Goal: Task Accomplishment & Management: Use online tool/utility

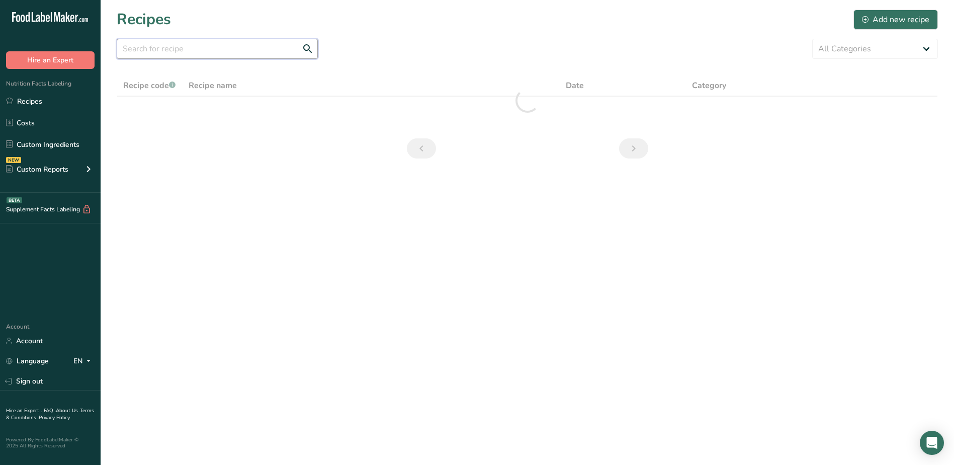
click at [247, 52] on input "text" at bounding box center [217, 49] width 201 height 20
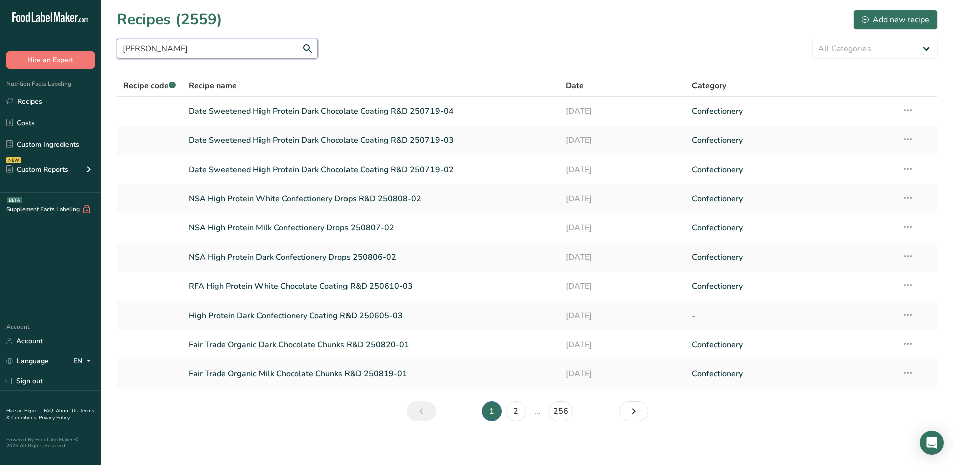
type input "[PERSON_NAME]"
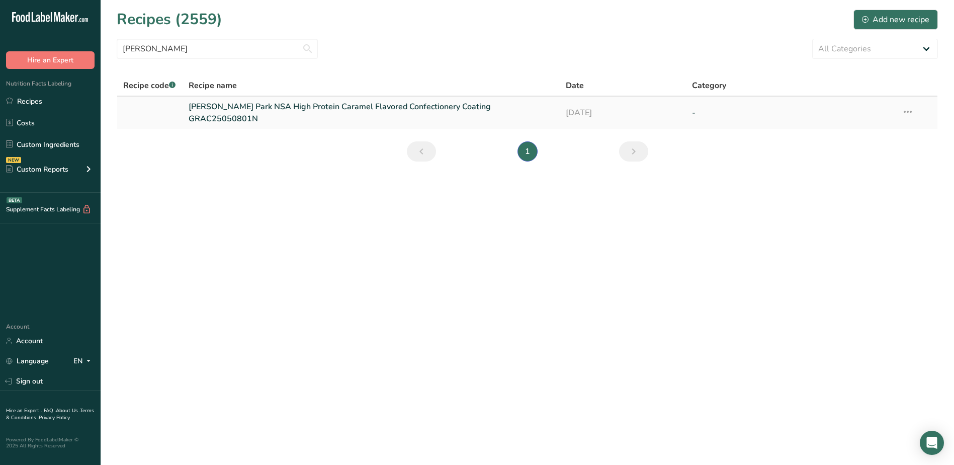
click at [272, 113] on link "[PERSON_NAME] Park NSA High Protein Caramel Flavored Confectionery Coating GRAC…" at bounding box center [371, 113] width 365 height 24
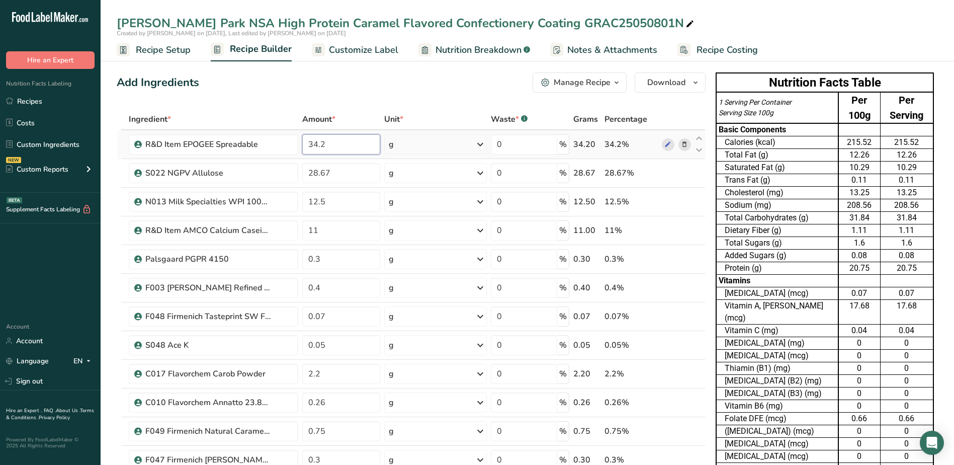
click at [348, 143] on input "34.2" at bounding box center [341, 144] width 78 height 20
type input "36.20"
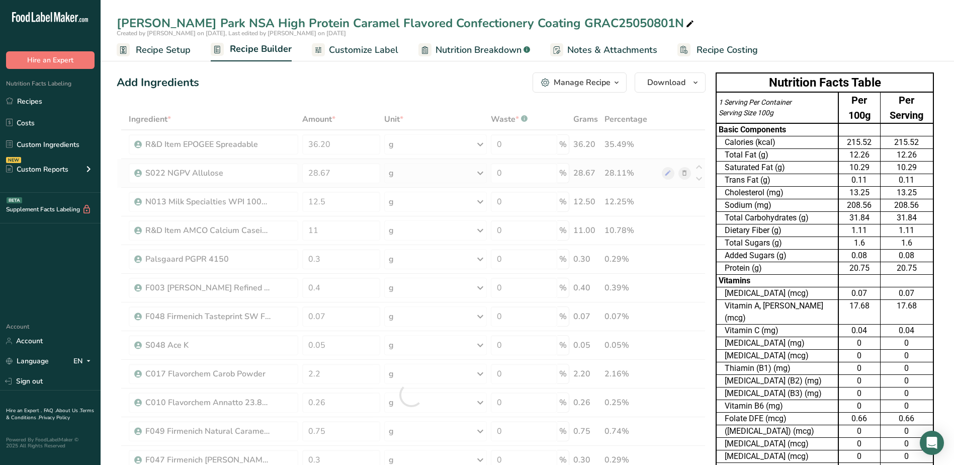
click at [684, 172] on div "Ingredient * Amount * Unit * Waste * .a-a{fill:#347362;}.b-a{fill:#fff;} Grams …" at bounding box center [411, 395] width 589 height 572
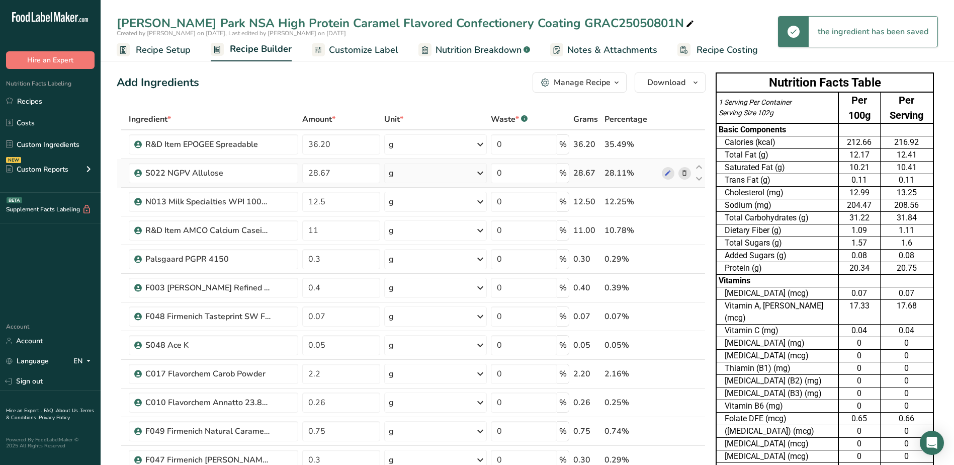
click at [684, 172] on icon at bounding box center [684, 173] width 7 height 11
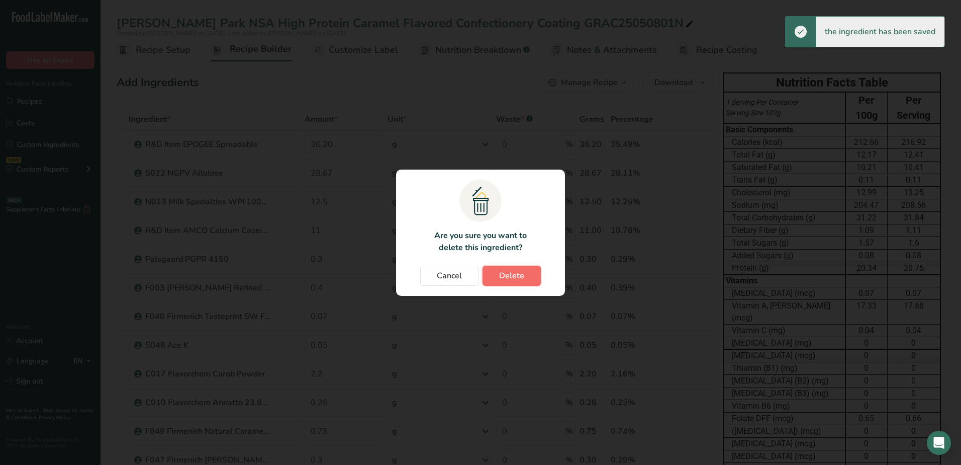
click at [535, 268] on button "Delete" at bounding box center [512, 275] width 58 height 20
type input "12.5"
type input "11"
type input "0.3"
type input "0.4"
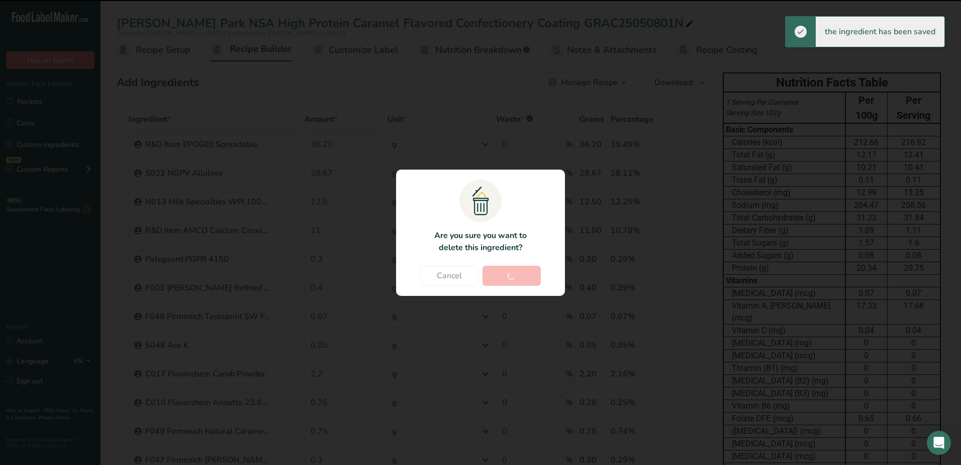
type input "0.07"
type input "0.05"
type input "2.2"
type input "0.26"
type input "0.75"
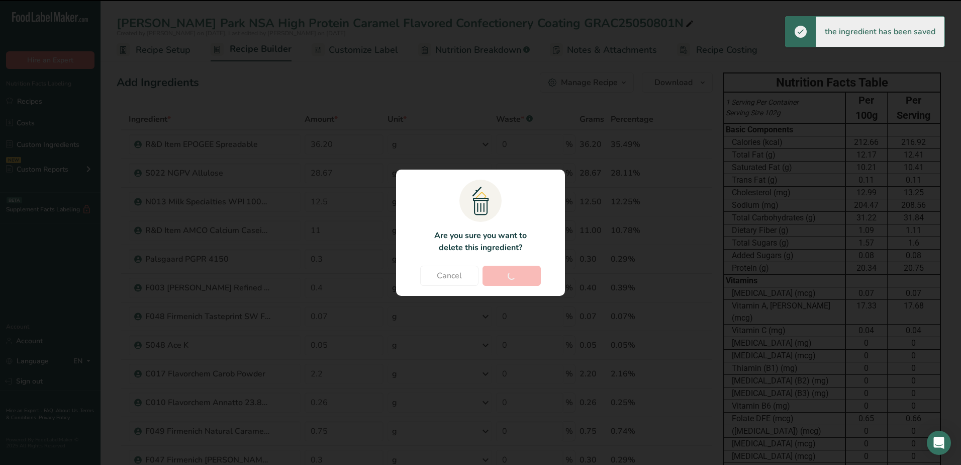
type input "0.3"
type input "2"
type input "6.9"
type input "0.3"
type input "0.1"
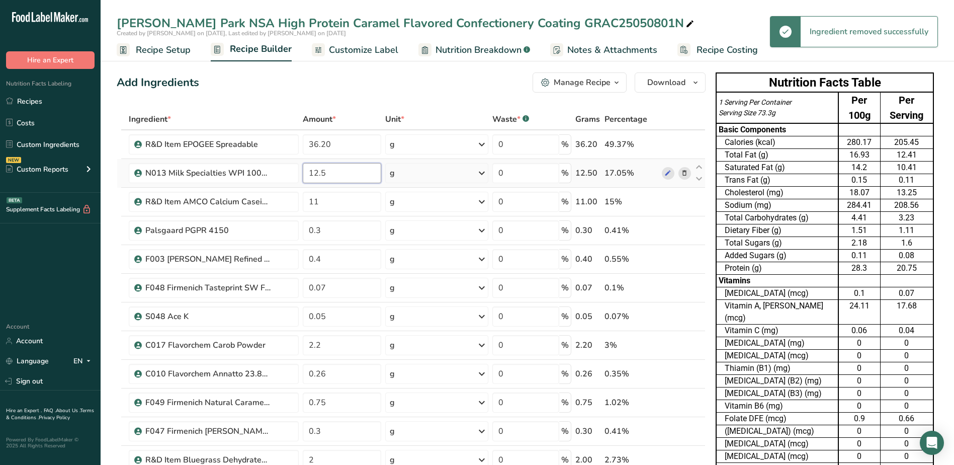
click at [339, 177] on input "12.5" at bounding box center [342, 173] width 78 height 20
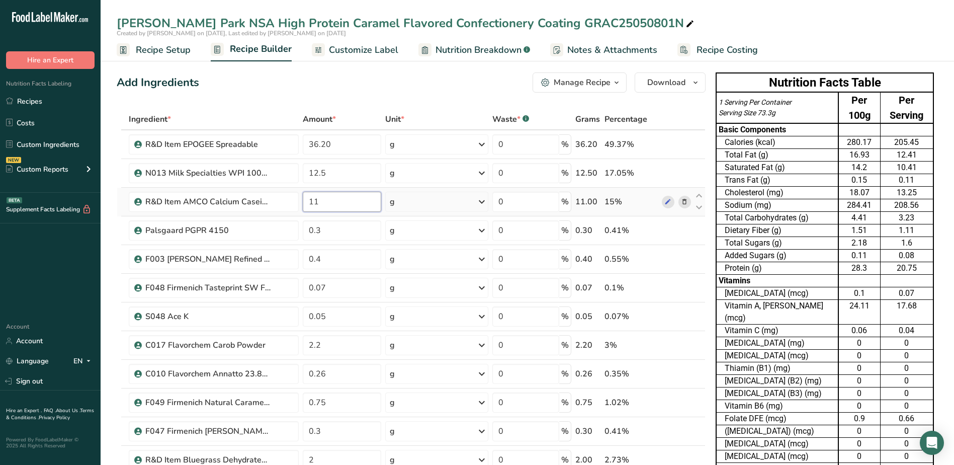
click at [345, 204] on div "Ingredient * Amount * Unit * Waste * .a-a{fill:#347362;}.b-a{fill:#fff;} Grams …" at bounding box center [411, 380] width 589 height 543
click at [358, 235] on div "Ingredient * Amount * Unit * Waste * .a-a{fill:#347362;}.b-a{fill:#fff;} Grams …" at bounding box center [411, 380] width 589 height 543
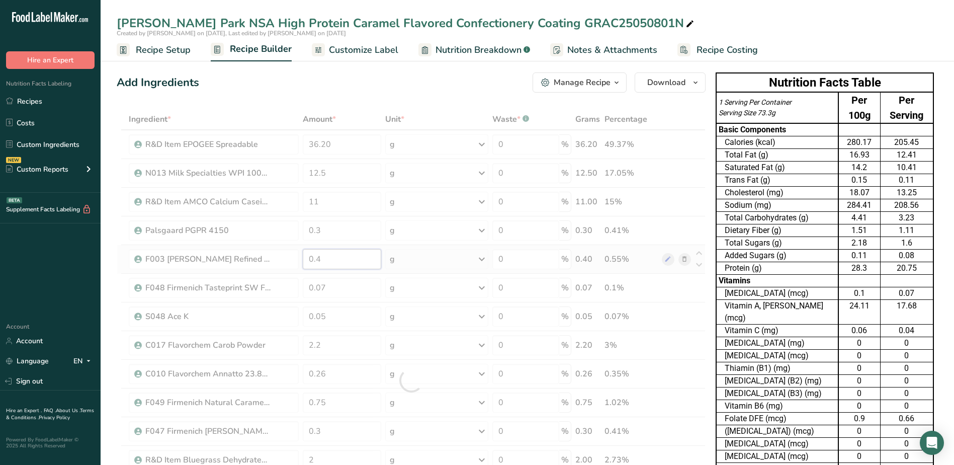
click at [350, 259] on div "Ingredient * Amount * Unit * Waste * .a-a{fill:#347362;}.b-a{fill:#fff;} Grams …" at bounding box center [411, 380] width 589 height 543
click at [352, 288] on div "Ingredient * Amount * Unit * Waste * .a-a{fill:#347362;}.b-a{fill:#fff;} Grams …" at bounding box center [411, 380] width 589 height 543
click at [684, 288] on div "Ingredient * Amount * Unit * Waste * .a-a{fill:#347362;}.b-a{fill:#fff;} Grams …" at bounding box center [411, 380] width 589 height 543
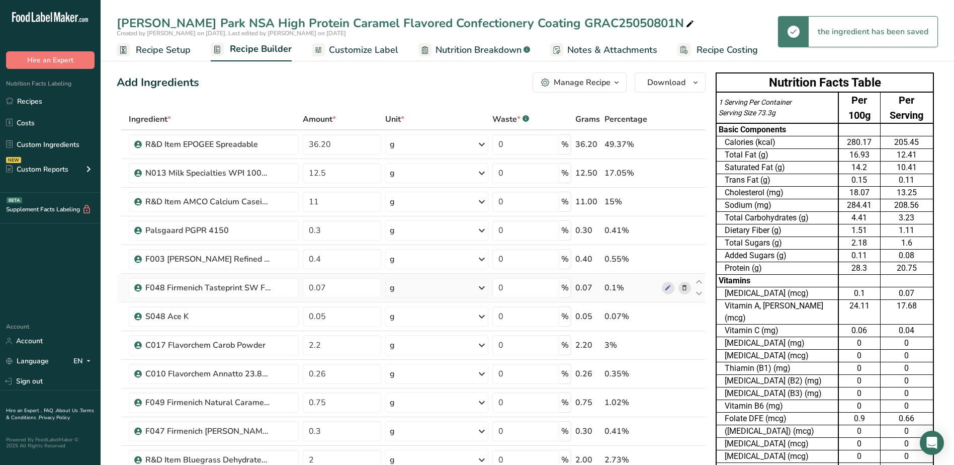
click at [684, 288] on icon at bounding box center [684, 288] width 7 height 11
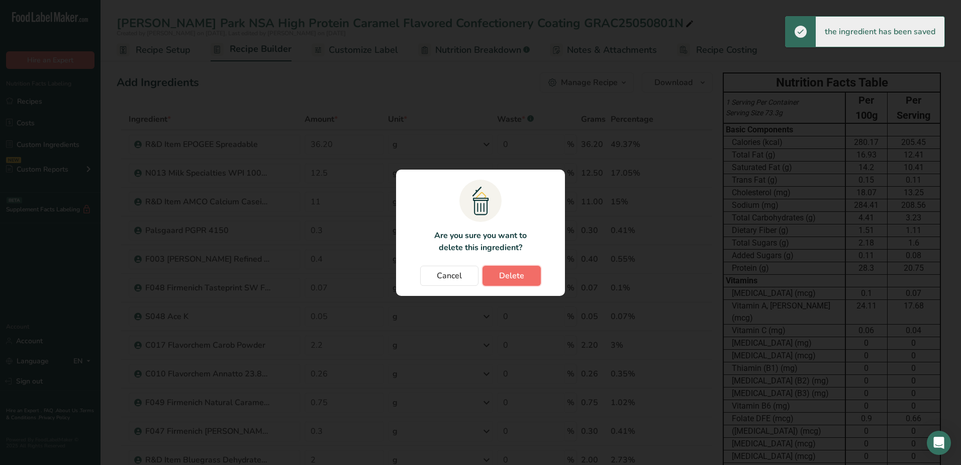
click at [520, 276] on span "Delete" at bounding box center [511, 275] width 25 height 12
type input "0.05"
type input "2.2"
type input "0.26"
type input "0.75"
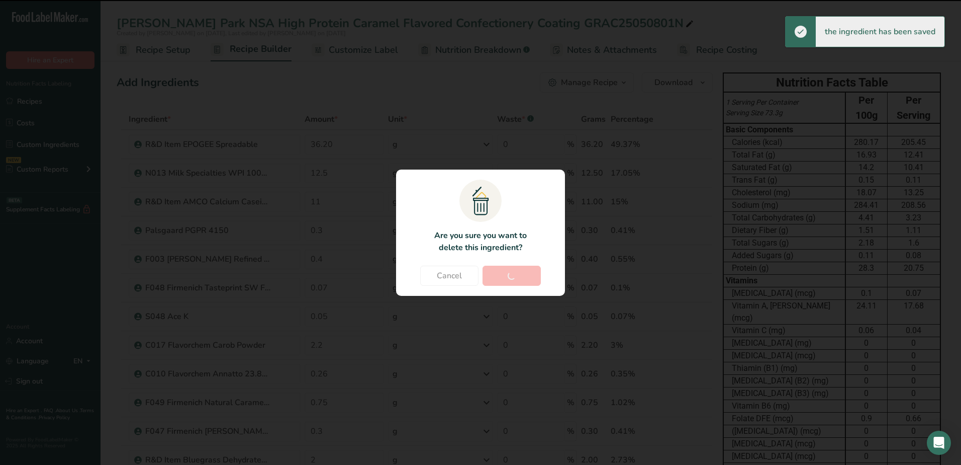
type input "0.3"
type input "2"
type input "6.9"
type input "0.3"
type input "0.1"
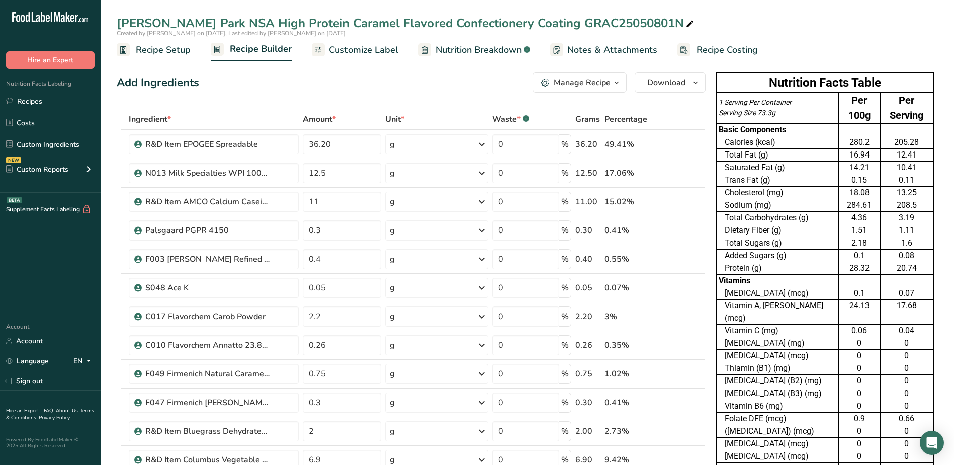
click at [683, 317] on icon at bounding box center [684, 316] width 7 height 11
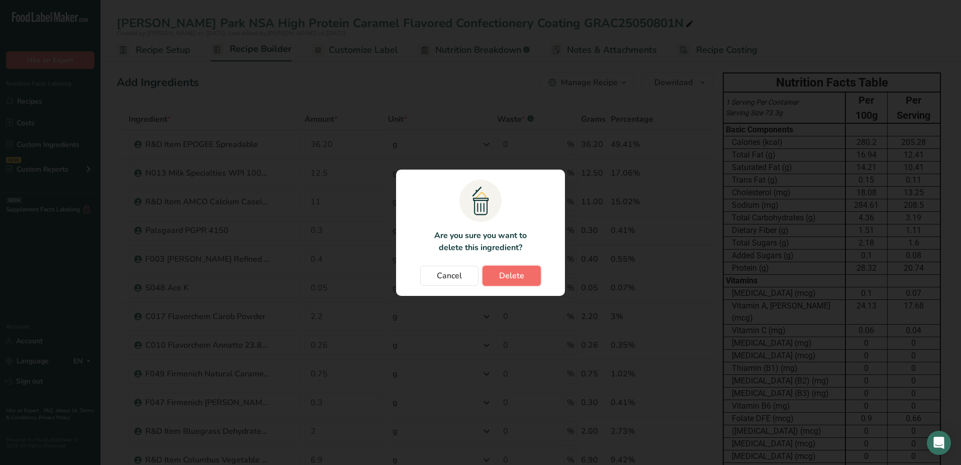
click at [528, 278] on button "Delete" at bounding box center [512, 275] width 58 height 20
type input "0.26"
type input "0.75"
type input "0.3"
type input "2"
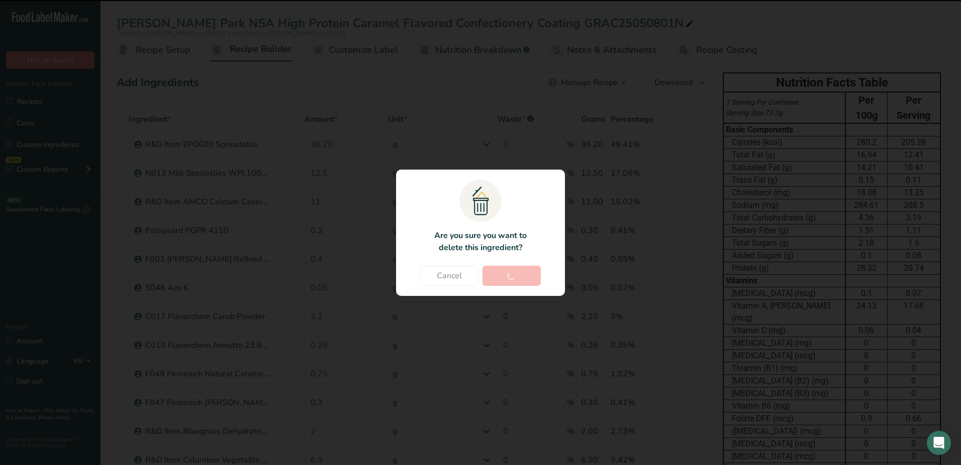
type input "6.9"
type input "0.3"
type input "0.1"
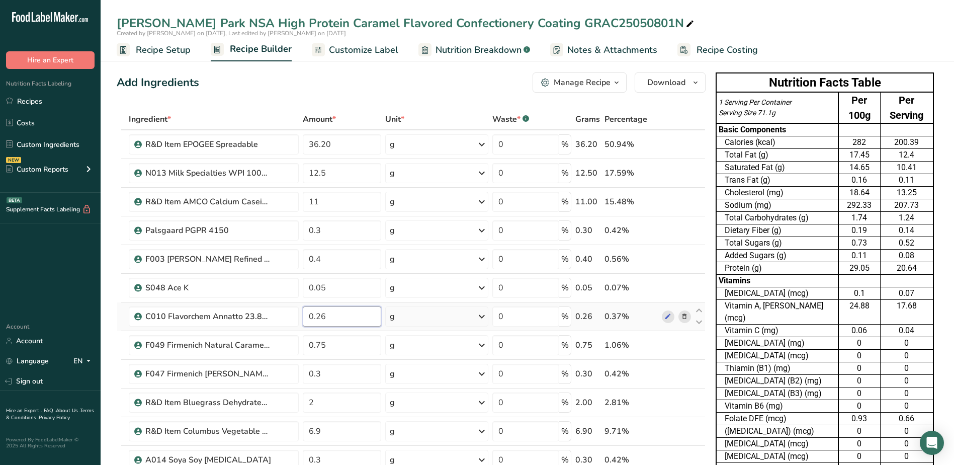
click at [346, 319] on input "0.26" at bounding box center [342, 316] width 78 height 20
type input "0.16"
click at [341, 343] on div "Ingredient * Amount * Unit * Waste * .a-a{fill:#347362;}.b-a{fill:#fff;} Grams …" at bounding box center [411, 352] width 589 height 486
click at [339, 375] on div "Ingredient * Amount * Unit * Waste * .a-a{fill:#347362;}.b-a{fill:#fff;} Grams …" at bounding box center [411, 352] width 589 height 486
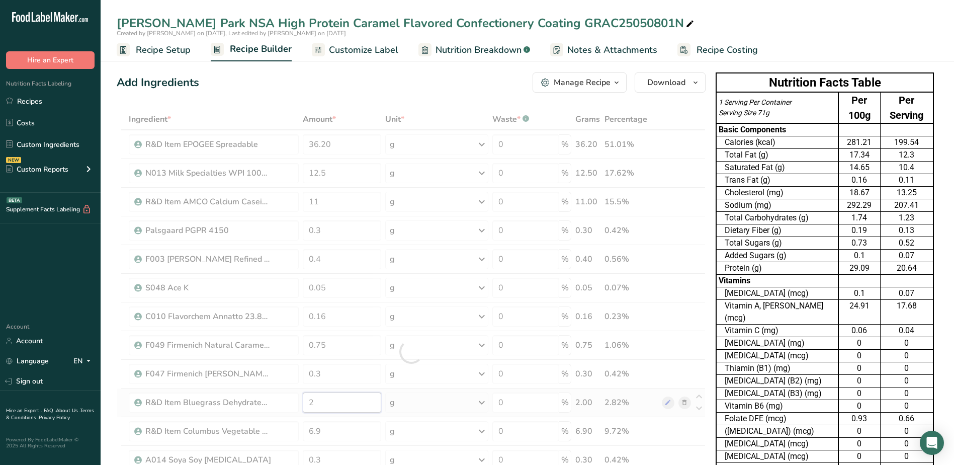
click at [341, 406] on div "Ingredient * Amount * Unit * Waste * .a-a{fill:#347362;}.b-a{fill:#fff;} Grams …" at bounding box center [411, 352] width 589 height 486
click at [337, 432] on div "Ingredient * Amount * Unit * Waste * .a-a{fill:#347362;}.b-a{fill:#fff;} Grams …" at bounding box center [411, 352] width 589 height 486
click at [684, 430] on div "Ingredient * Amount * Unit * Waste * .a-a{fill:#347362;}.b-a{fill:#fff;} Grams …" at bounding box center [411, 352] width 589 height 486
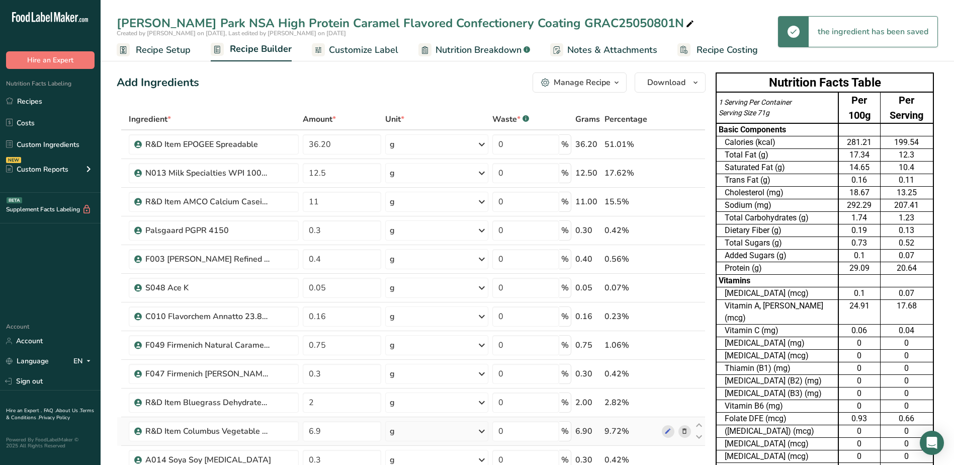
click at [680, 431] on span at bounding box center [684, 431] width 12 height 12
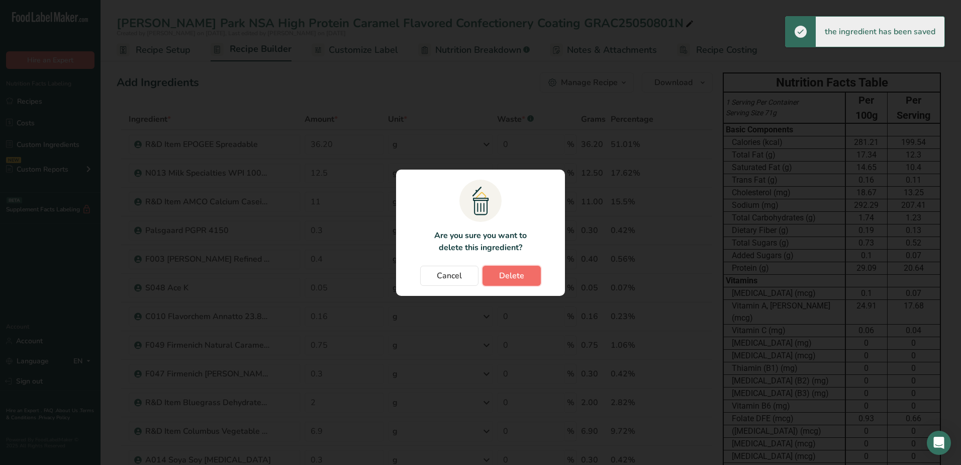
click at [516, 273] on span "Delete" at bounding box center [511, 275] width 25 height 12
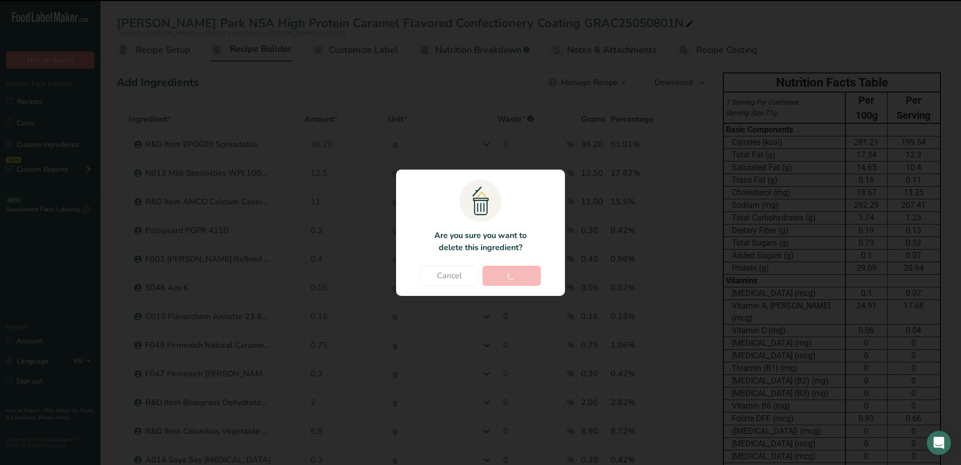
type input "0.3"
type input "0.1"
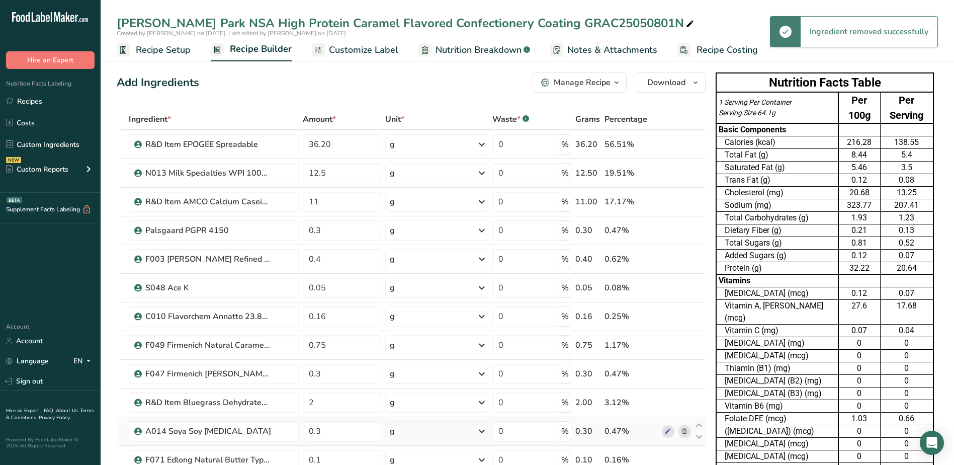
click at [682, 432] on icon at bounding box center [684, 431] width 7 height 11
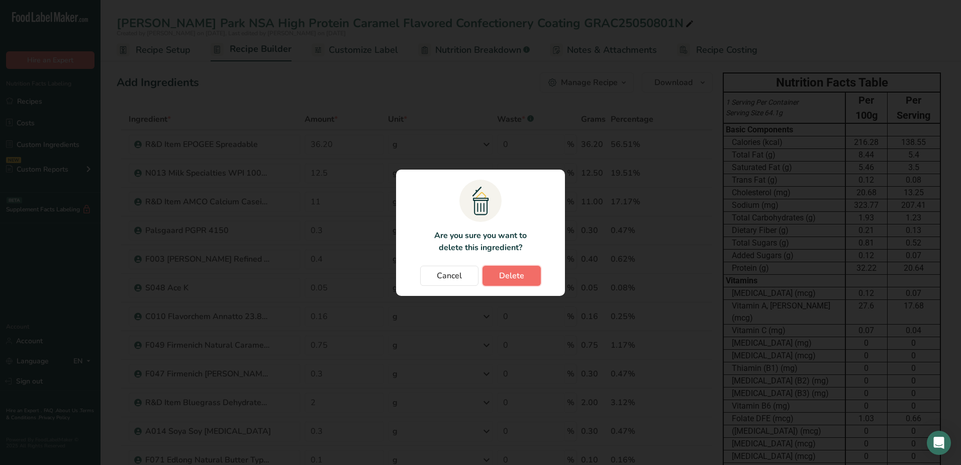
click at [538, 276] on button "Delete" at bounding box center [512, 275] width 58 height 20
type input "0.1"
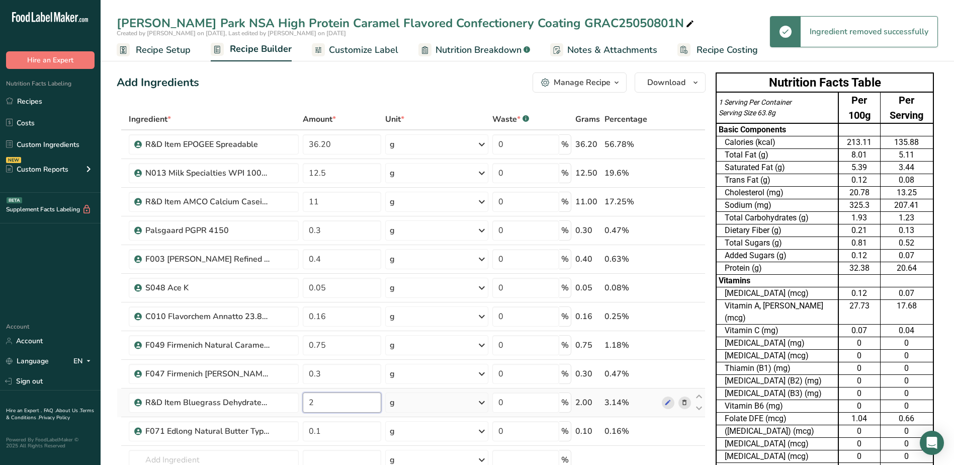
click at [337, 402] on input "2" at bounding box center [342, 402] width 78 height 20
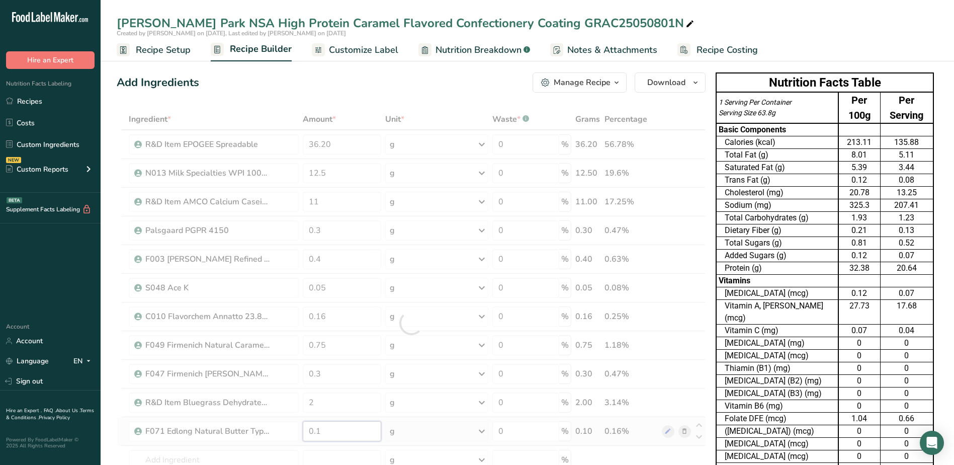
click at [332, 432] on div "Ingredient * Amount * Unit * Waste * .a-a{fill:#347362;}.b-a{fill:#fff;} Grams …" at bounding box center [411, 323] width 589 height 428
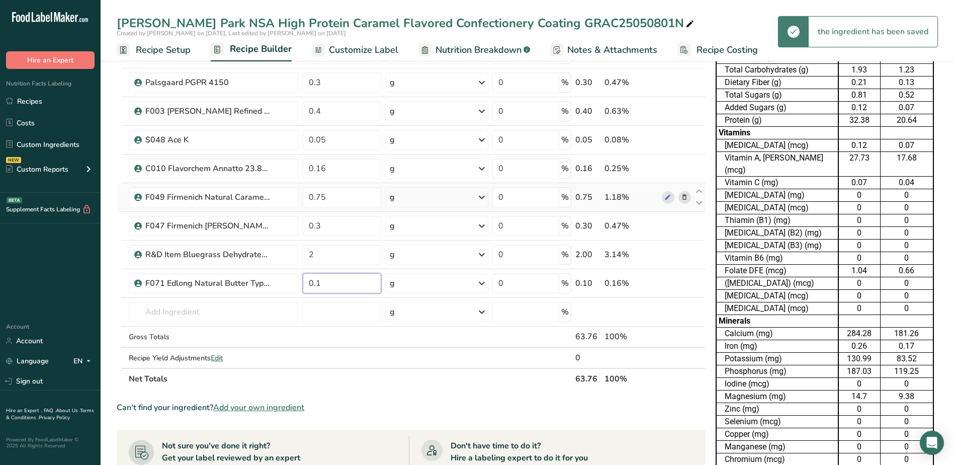
scroll to position [151, 0]
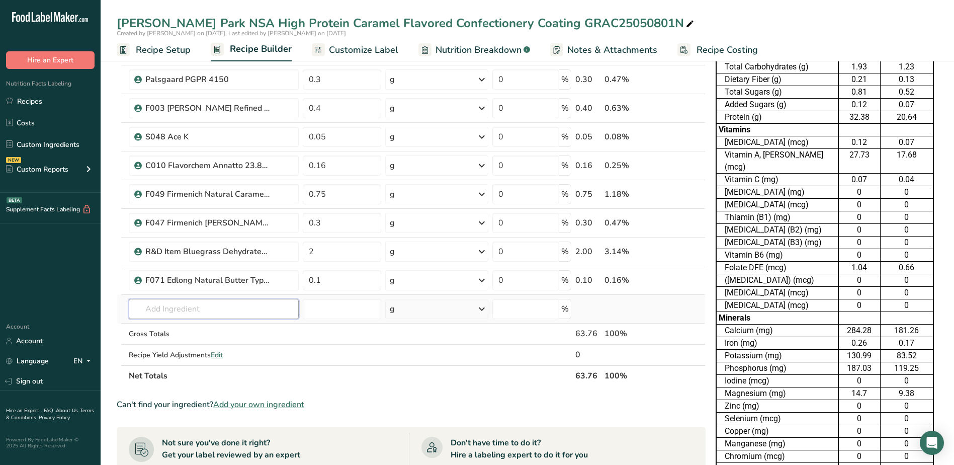
click at [227, 315] on div "Ingredient * Amount * Unit * Waste * .a-a{fill:#347362;}.b-a{fill:#fff;} Grams …" at bounding box center [411, 172] width 589 height 428
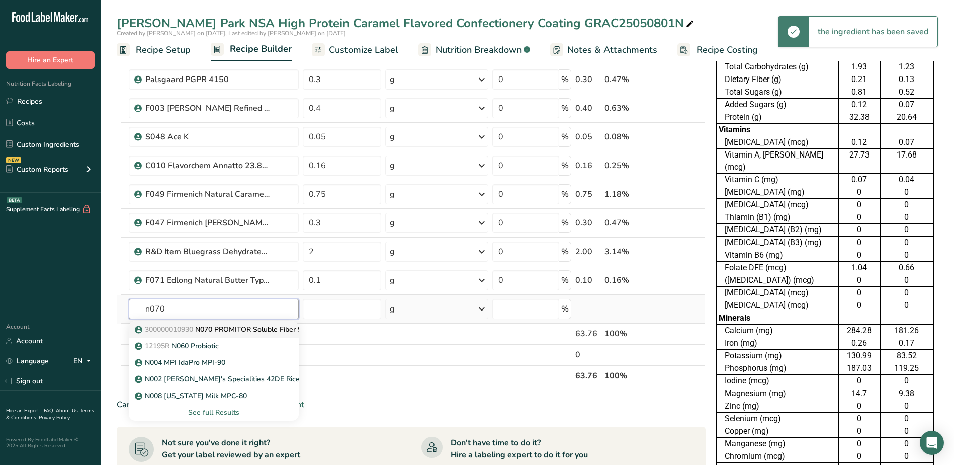
type input "n070"
click at [232, 332] on p "300000010930 N070 PROMITOR Soluble Fiber 90B" at bounding box center [224, 329] width 174 height 11
type input "N070 PROMITOR Soluble Fiber 90B"
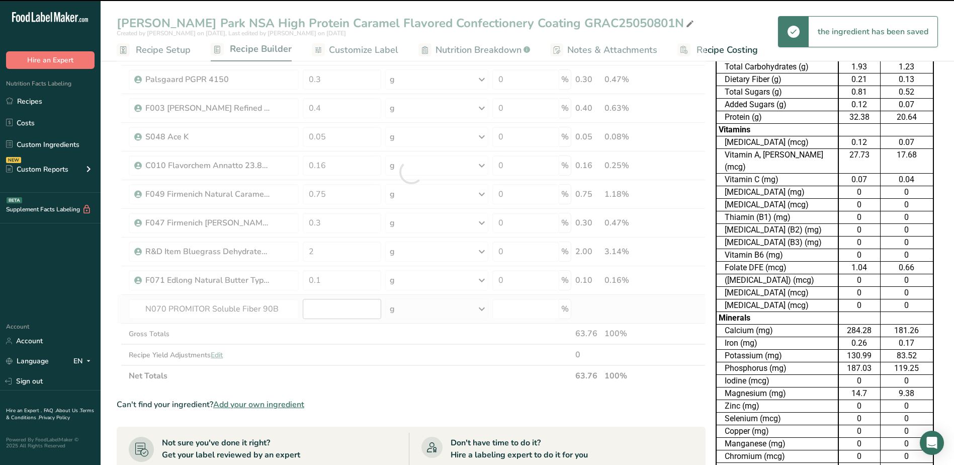
type input "0"
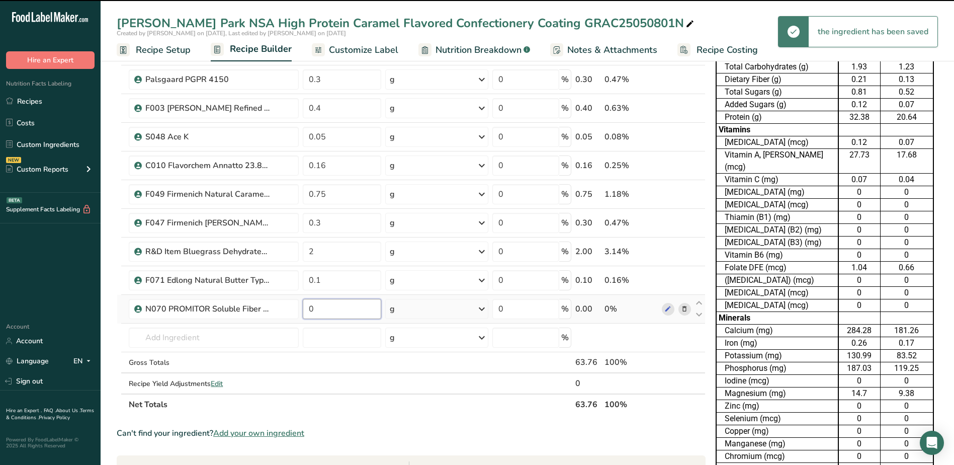
click at [326, 309] on input "0" at bounding box center [342, 309] width 78 height 20
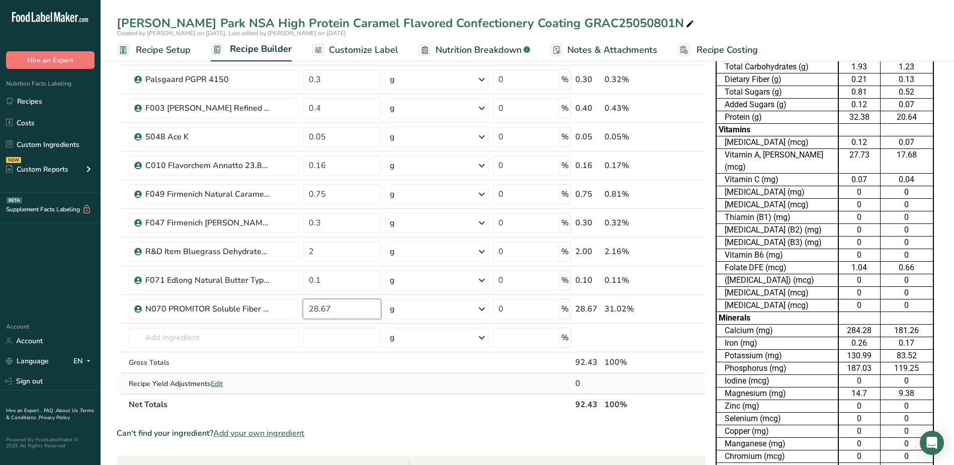
type input "28.67"
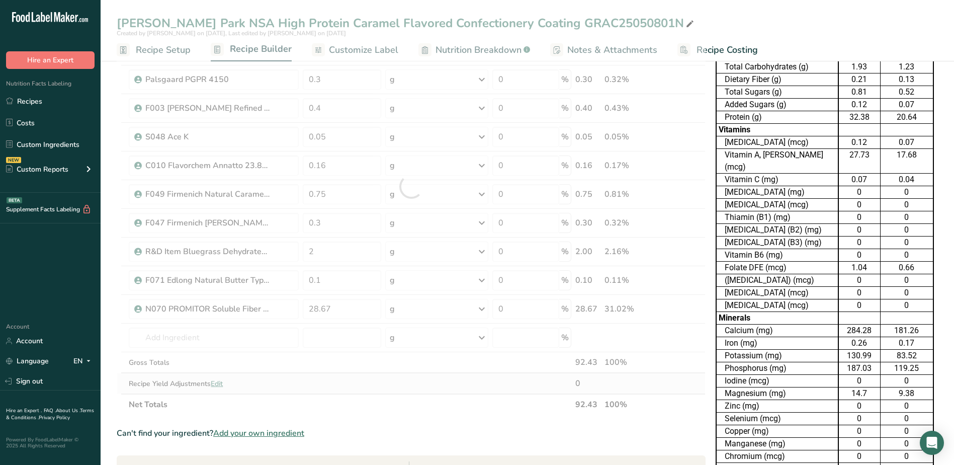
click at [390, 376] on div "Ingredient * Amount * Unit * Waste * .a-a{fill:#347362;}.b-a{fill:#fff;} Grams …" at bounding box center [411, 186] width 589 height 457
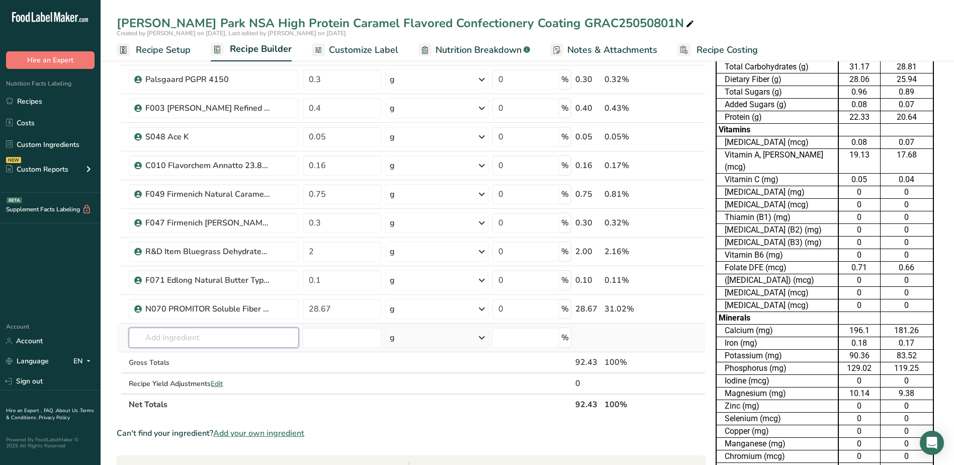
click at [240, 328] on input "text" at bounding box center [213, 337] width 169 height 20
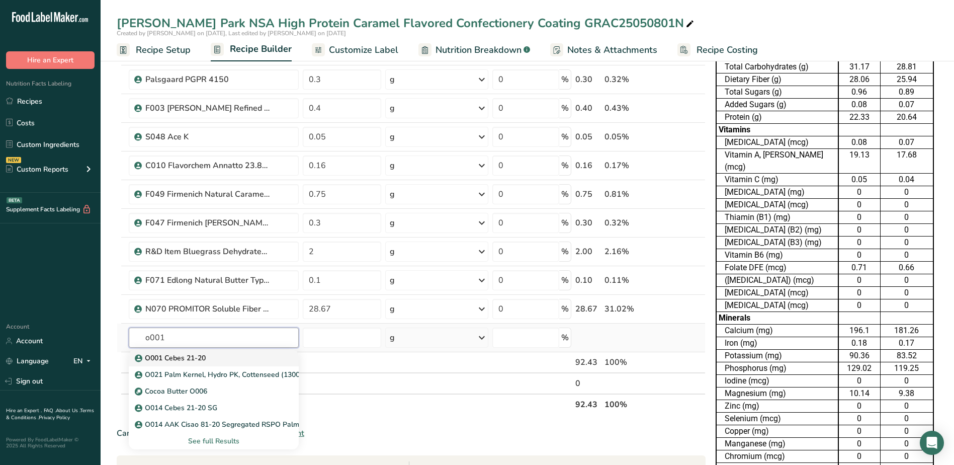
type input "o001"
click at [215, 362] on div "O001 Cebes 21-20" at bounding box center [205, 357] width 137 height 11
type input "O001 Cebes 21-20"
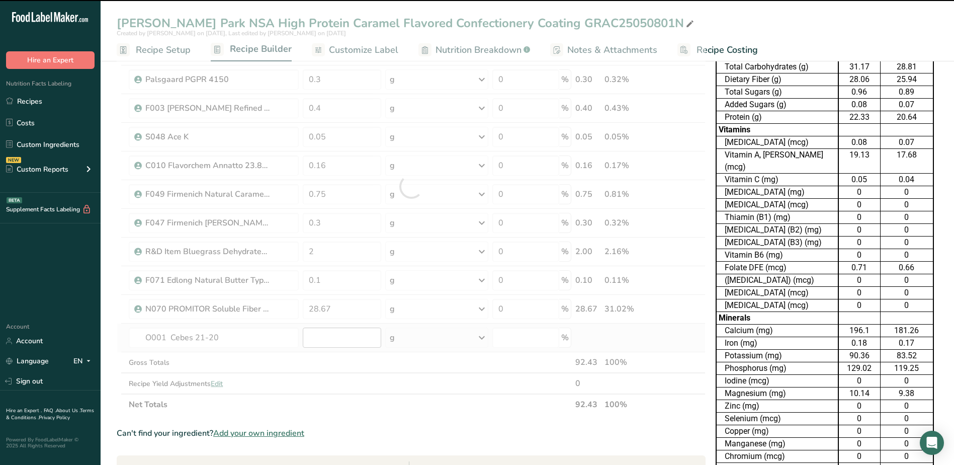
type input "0"
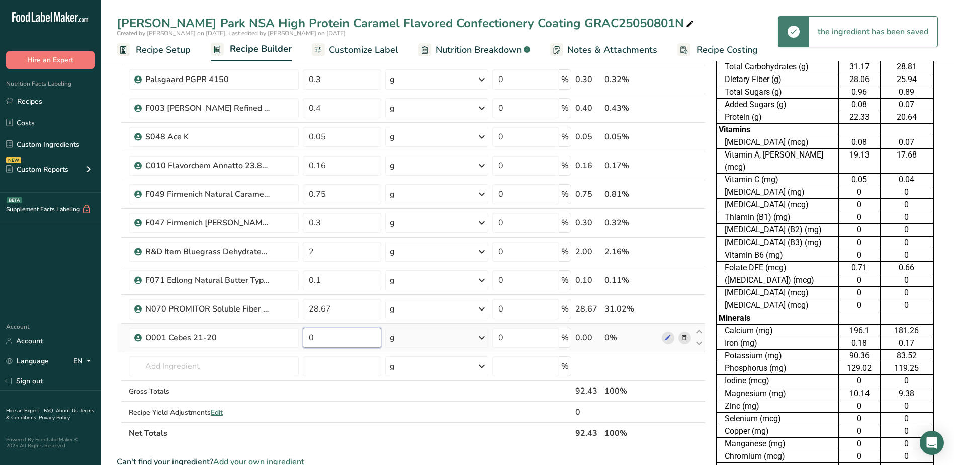
click at [338, 338] on input "0" at bounding box center [342, 337] width 78 height 20
type input "6.60"
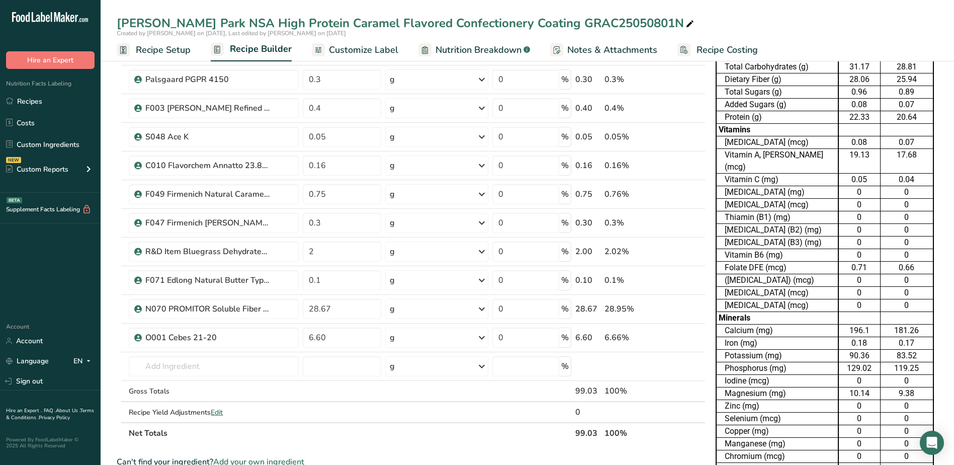
click at [333, 429] on div "Ingredient * Amount * Unit * Waste * .a-a{fill:#347362;}.b-a{fill:#fff;} Grams …" at bounding box center [411, 201] width 589 height 486
click at [243, 363] on input "text" at bounding box center [213, 366] width 169 height 20
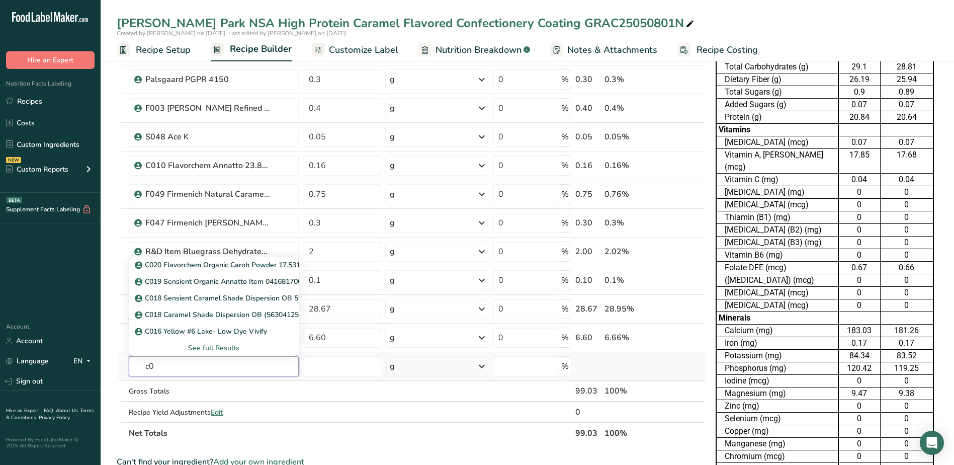
type input "c"
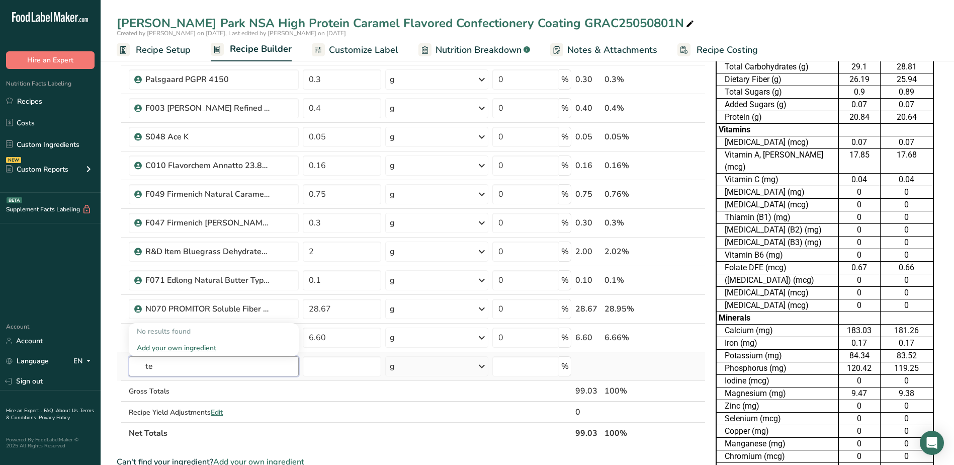
type input "t"
click at [243, 363] on input "text" at bounding box center [213, 366] width 169 height 20
type input "terra br"
click at [200, 345] on div "Add your own ingredient" at bounding box center [213, 347] width 153 height 11
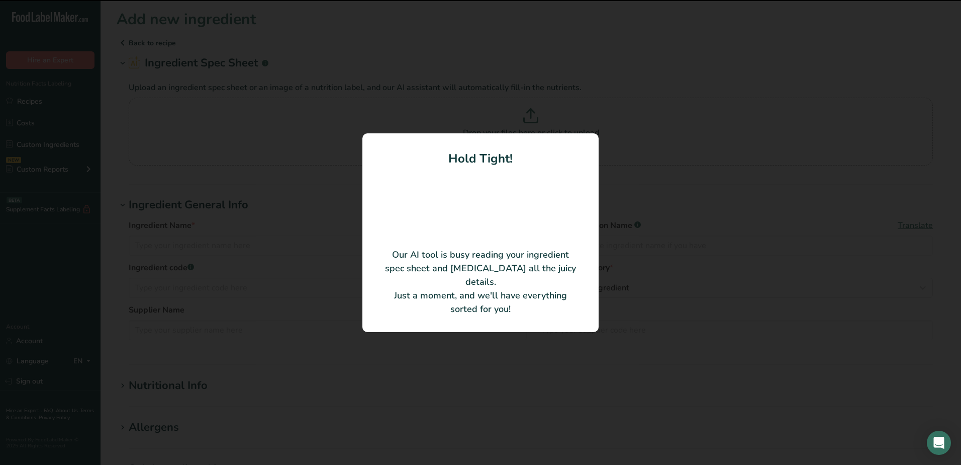
type input "EXBERRY Shade '[PERSON_NAME]' Powder"
type input "GNT USA, LLC"
type input "93180004"
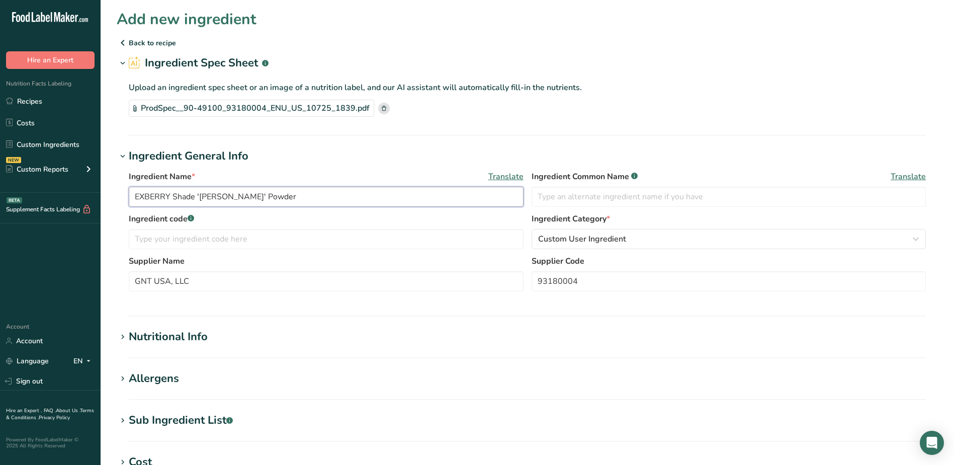
click at [135, 196] on input "EXBERRY Shade '[PERSON_NAME]' Powder" at bounding box center [326, 197] width 395 height 20
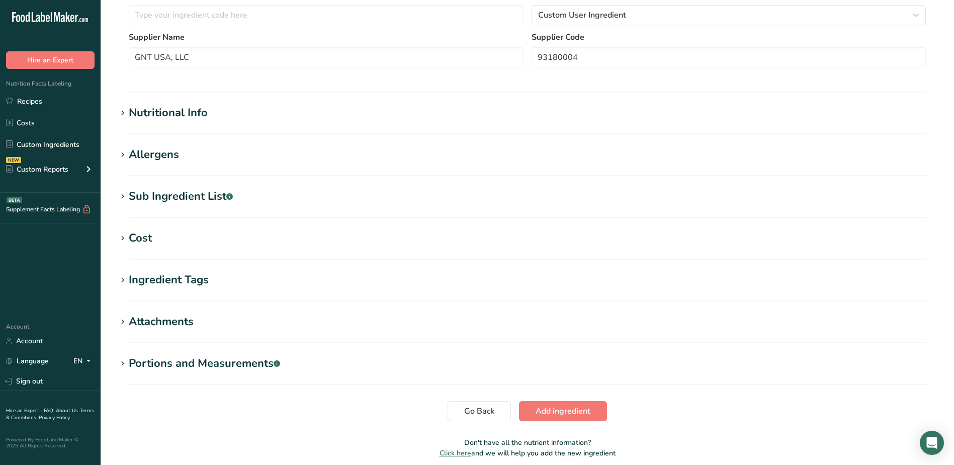
scroll to position [265, 0]
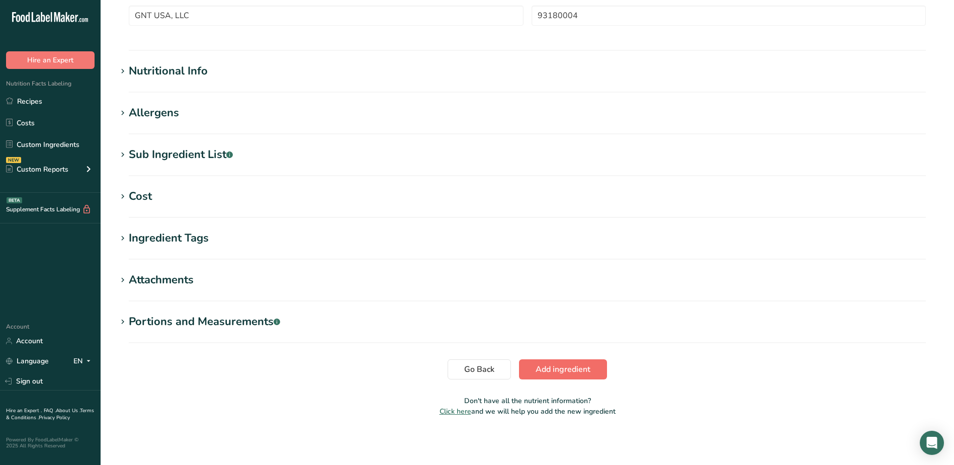
type input "C21 EXBERRY Shade '[PERSON_NAME]' Powder"
click at [549, 365] on span "Add ingredient" at bounding box center [562, 369] width 55 height 12
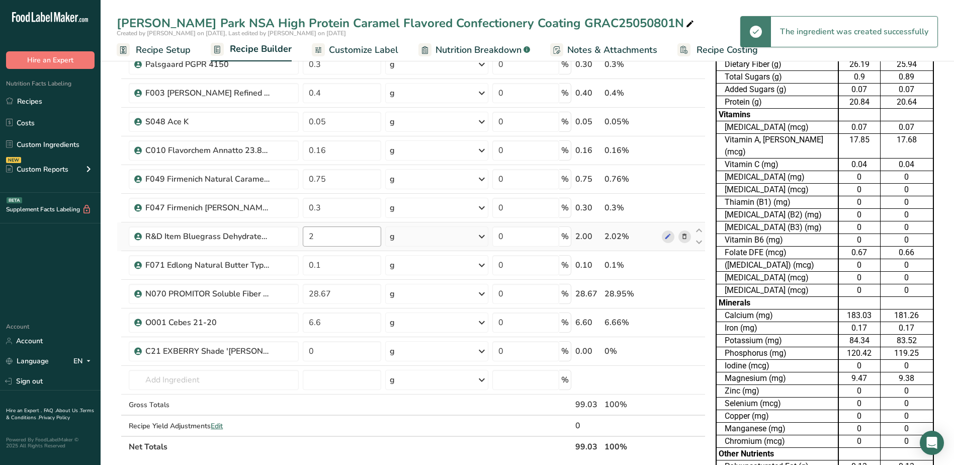
scroll to position [302, 0]
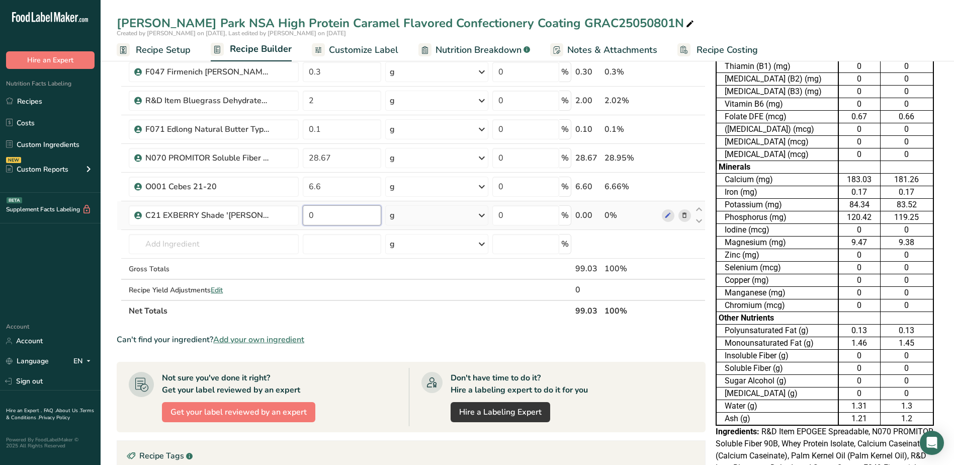
click at [333, 214] on input "0" at bounding box center [342, 215] width 78 height 20
type input "0.40"
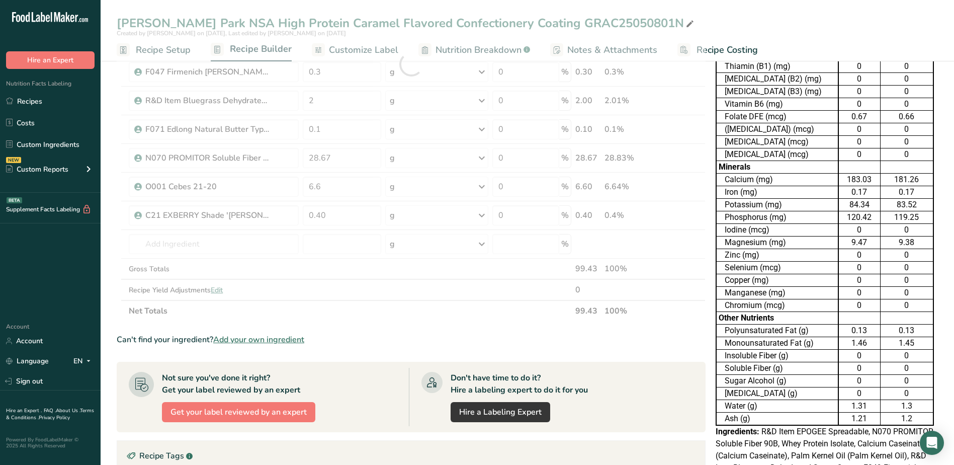
click at [406, 319] on div "Ingredient * Amount * Unit * Waste * .a-a{fill:#347362;}.b-a{fill:#fff;} Grams …" at bounding box center [411, 64] width 589 height 514
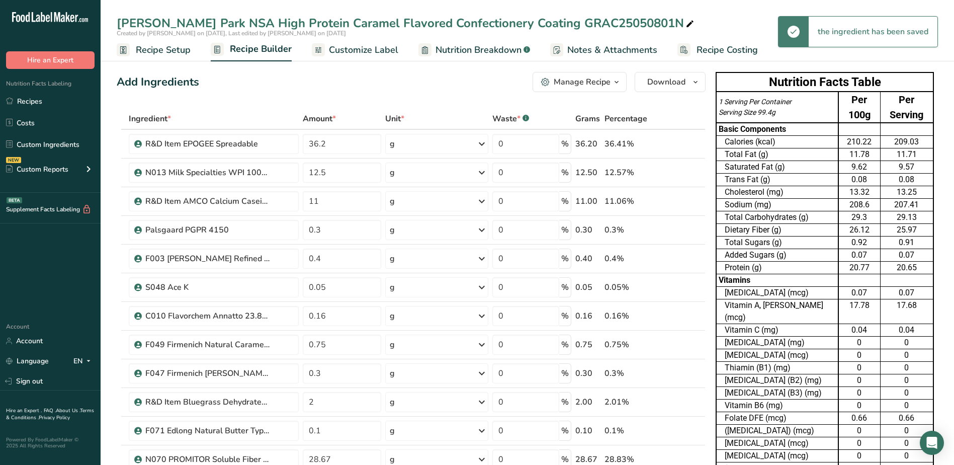
scroll to position [0, 0]
click at [46, 139] on link "Custom Ingredients" at bounding box center [50, 144] width 101 height 19
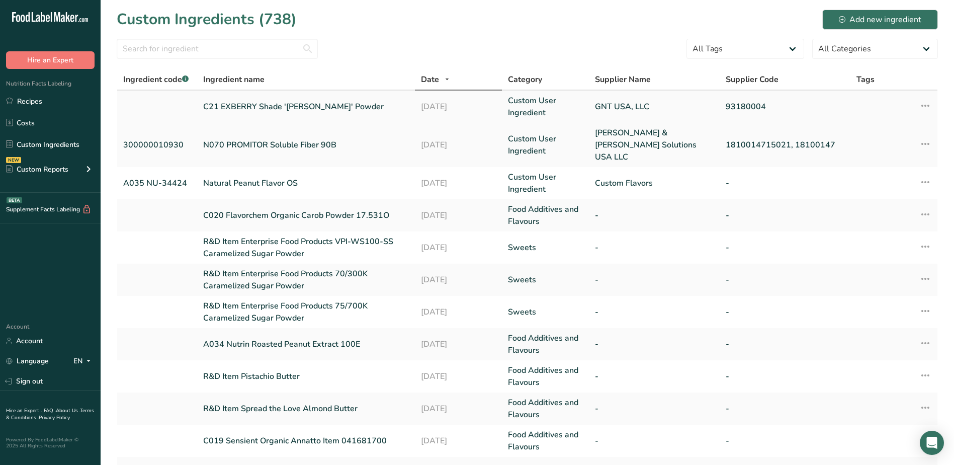
click at [248, 105] on link "C21 EXBERRY Shade '[PERSON_NAME]' Powder" at bounding box center [306, 107] width 206 height 12
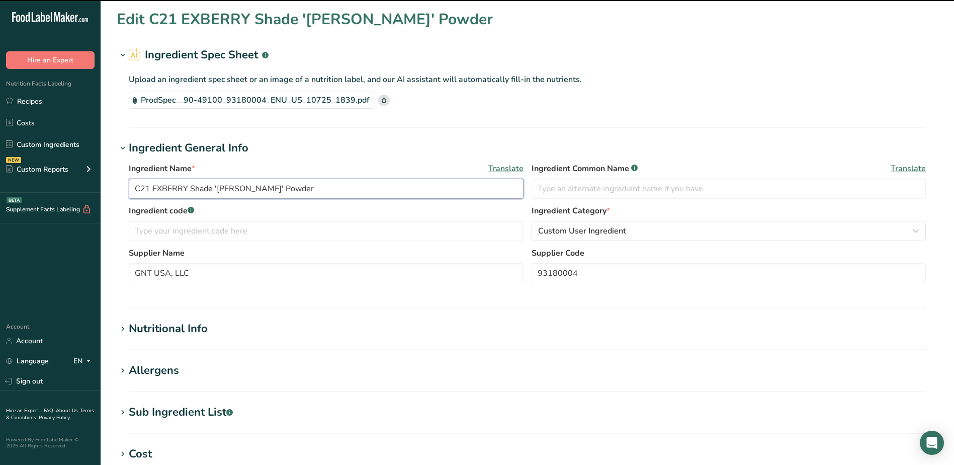
click at [142, 190] on input "C21 EXBERRY Shade '[PERSON_NAME]' Powder" at bounding box center [326, 188] width 395 height 20
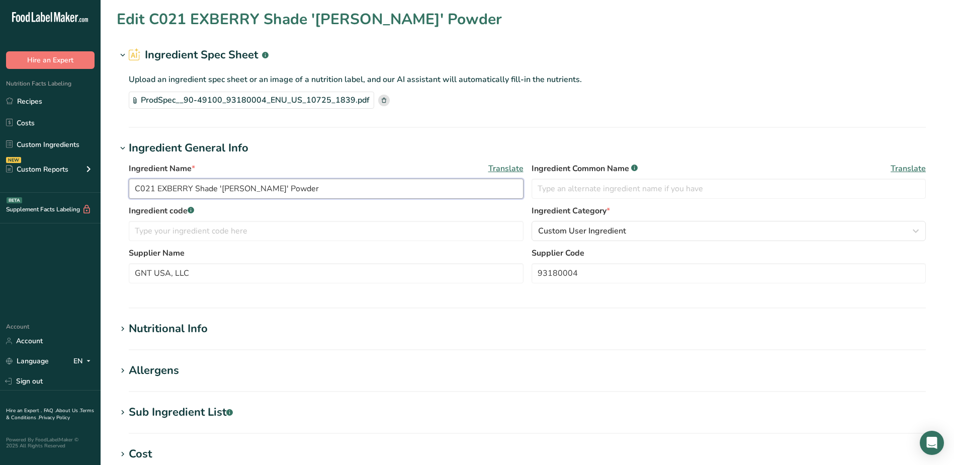
type input "C021 EXBERRY Shade '[PERSON_NAME]' Powder"
click at [355, 136] on section "Edit C021 EXBERRY Shade '[PERSON_NAME]' Powder Ingredient Spec Sheet .a-a{fill:…" at bounding box center [527, 345] width 853 height 690
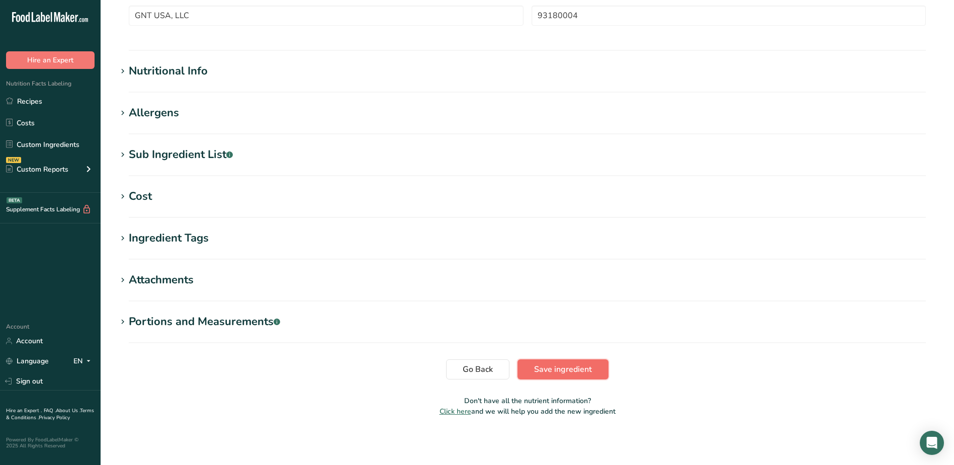
click at [548, 367] on span "Save ingredient" at bounding box center [563, 369] width 58 height 12
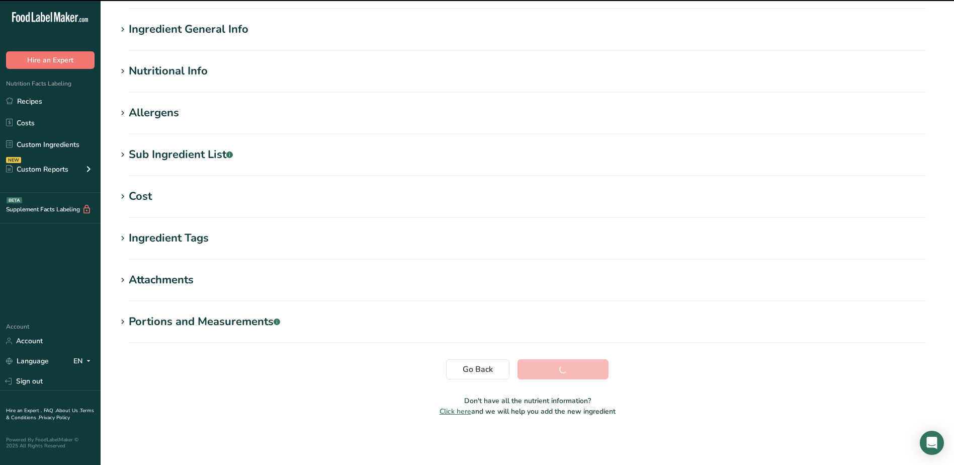
scroll to position [67, 0]
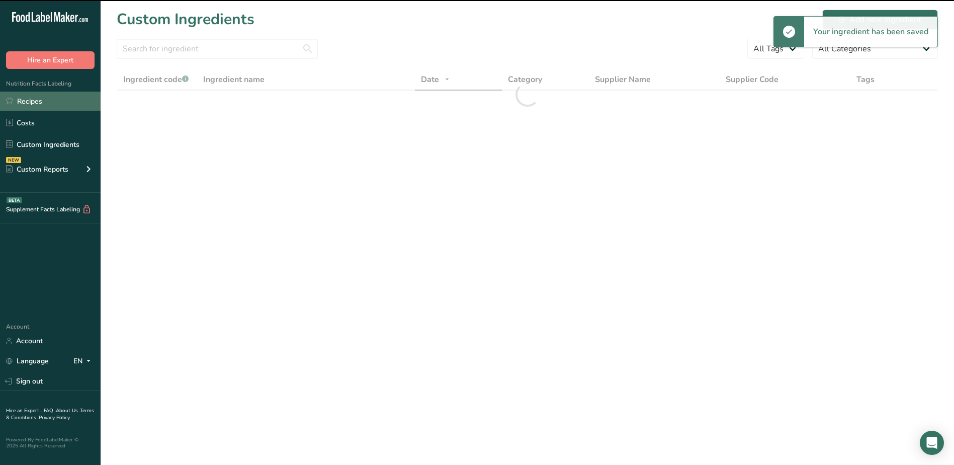
click at [43, 99] on link "Recipes" at bounding box center [50, 100] width 101 height 19
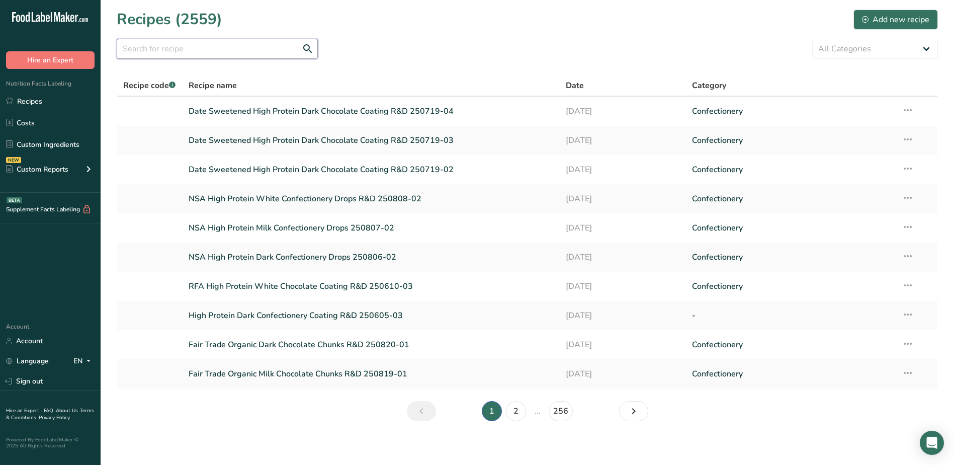
click at [205, 51] on input "text" at bounding box center [217, 49] width 201 height 20
type input "[MEDICAL_DATA]"
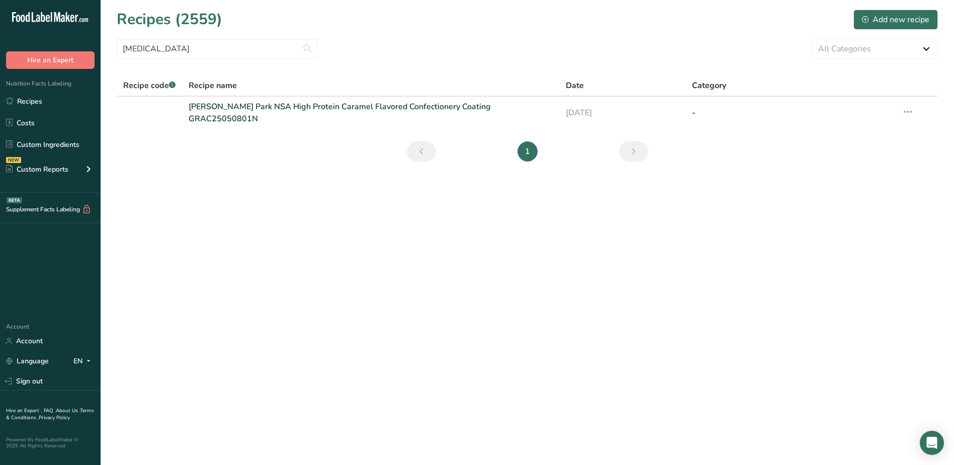
click at [245, 107] on link "[PERSON_NAME] Park NSA High Protein Caramel Flavored Confectionery Coating GRAC…" at bounding box center [371, 113] width 365 height 24
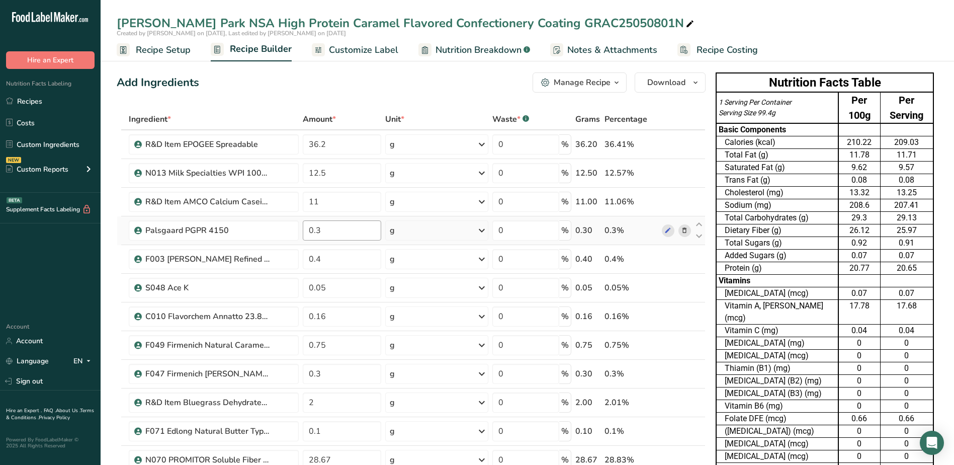
scroll to position [151, 0]
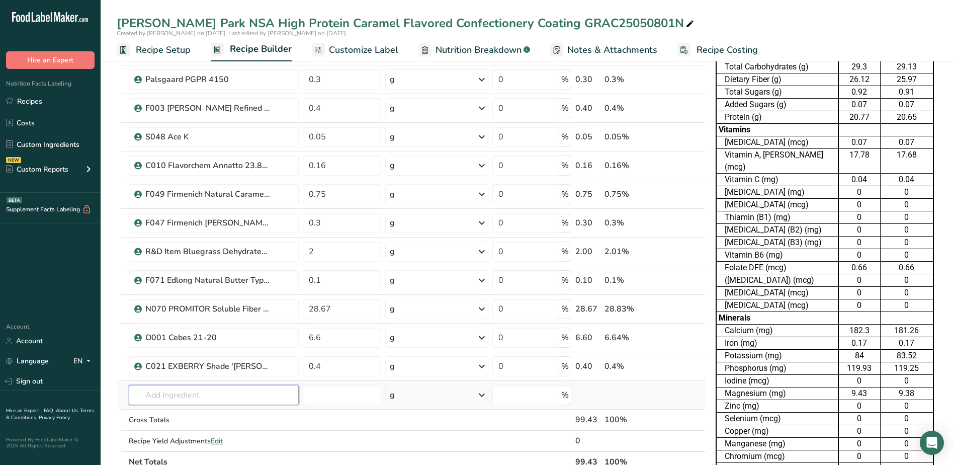
click at [229, 402] on input "text" at bounding box center [213, 395] width 169 height 20
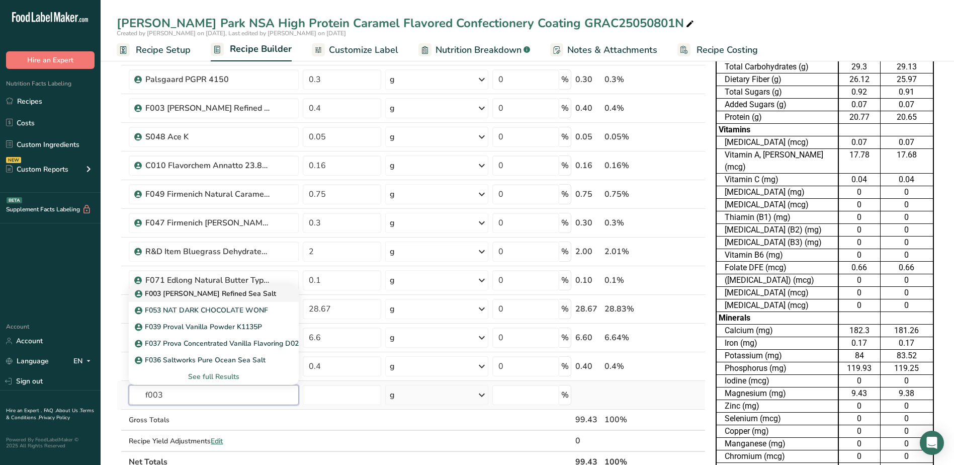
type input "f003"
click at [216, 293] on p "F003 [PERSON_NAME] Refined Sea Salt" at bounding box center [206, 293] width 139 height 11
type input "F003 [PERSON_NAME] Refined Sea Salt"
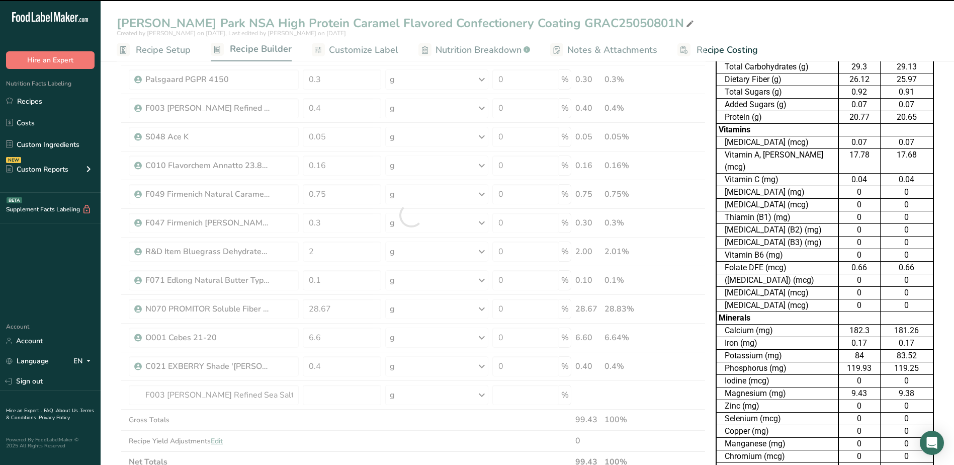
type input "0"
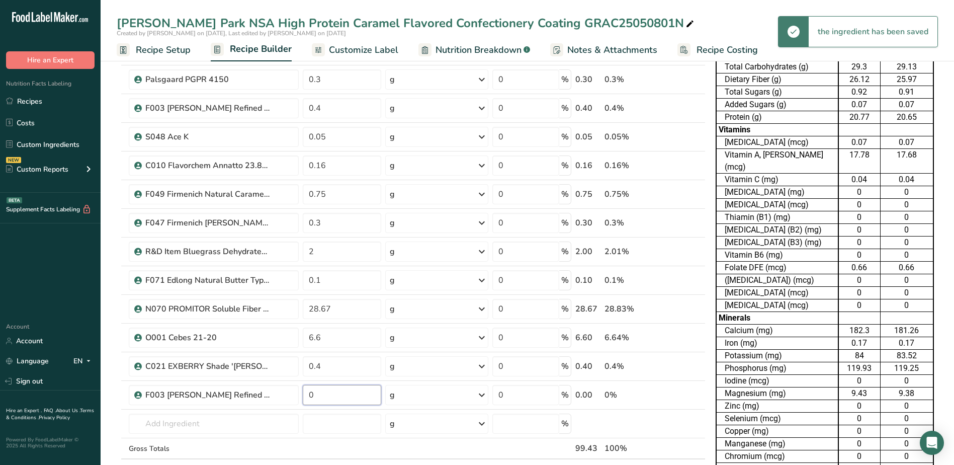
click at [333, 395] on input "0" at bounding box center [342, 395] width 78 height 20
type input "0.40"
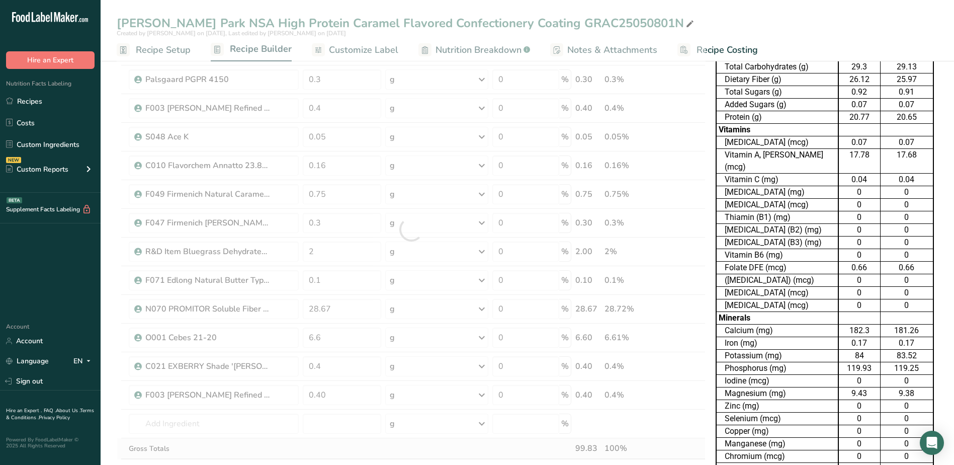
click at [386, 445] on div "Ingredient * Amount * Unit * Waste * .a-a{fill:#347362;}.b-a{fill:#fff;} Grams …" at bounding box center [411, 229] width 589 height 543
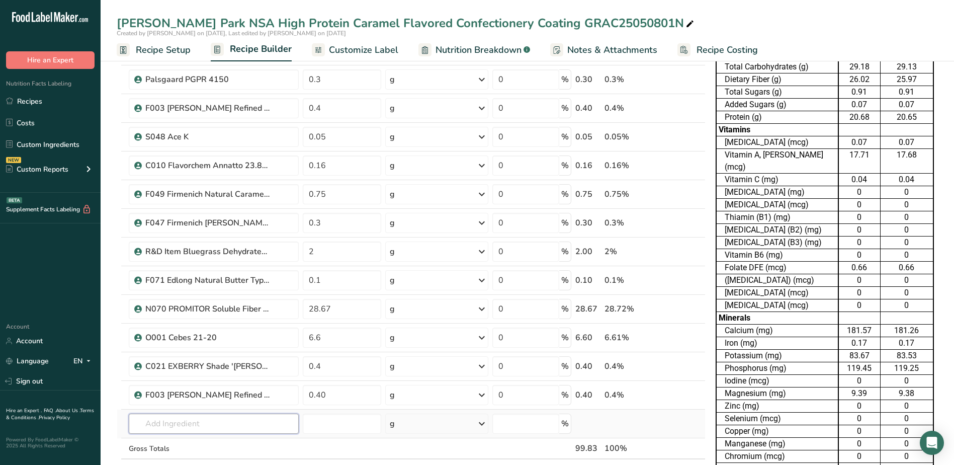
click at [221, 416] on input "text" at bounding box center [213, 423] width 169 height 20
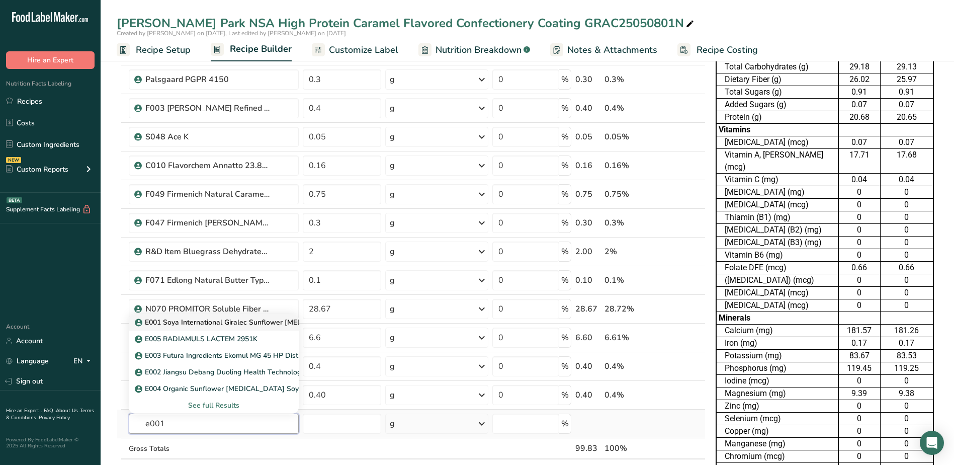
type input "e001"
click at [209, 317] on p "E001 Soya International Giralec Sunflower [MEDICAL_DATA] SUNRISE SFL" at bounding box center [263, 322] width 253 height 11
type input "E001 Soya International Giralec Sunflower [MEDICAL_DATA] SUNRISE SFL"
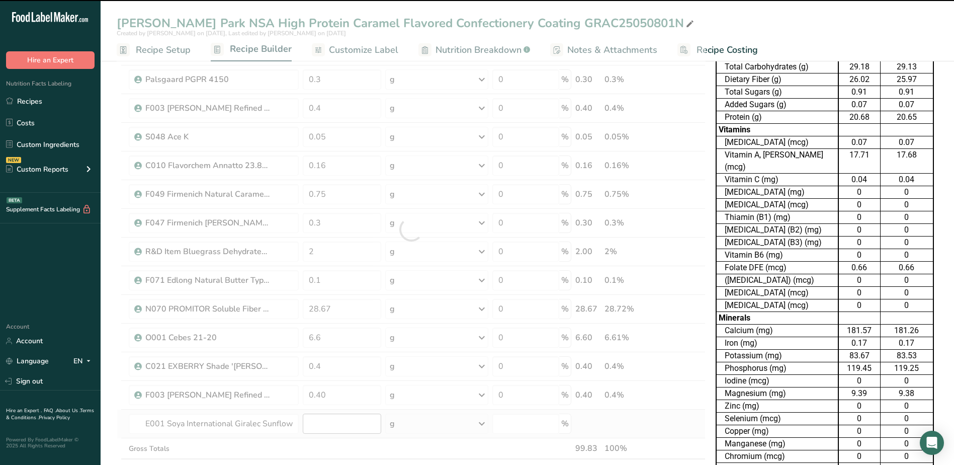
type input "0"
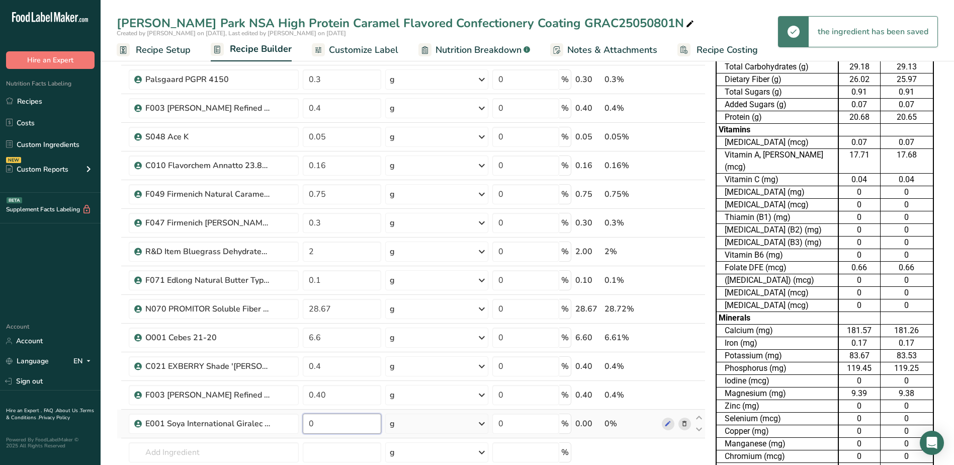
click at [336, 422] on input "0" at bounding box center [342, 423] width 78 height 20
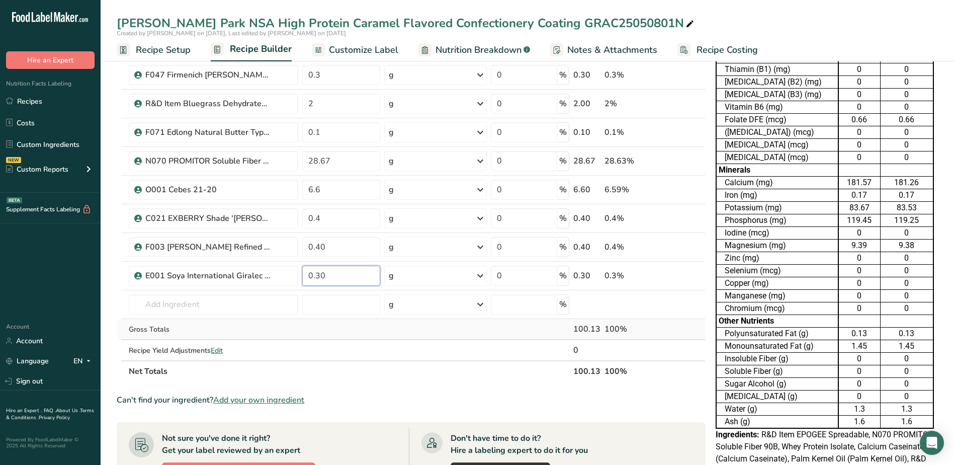
scroll to position [302, 0]
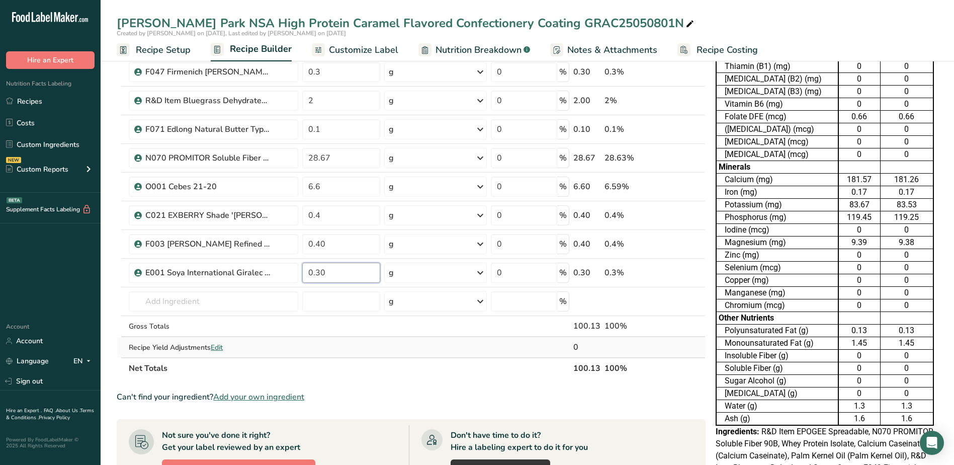
type input "0.30"
click at [437, 349] on div "Ingredient * Amount * Unit * Waste * .a-a{fill:#347362;}.b-a{fill:#fff;} Grams …" at bounding box center [411, 93] width 589 height 572
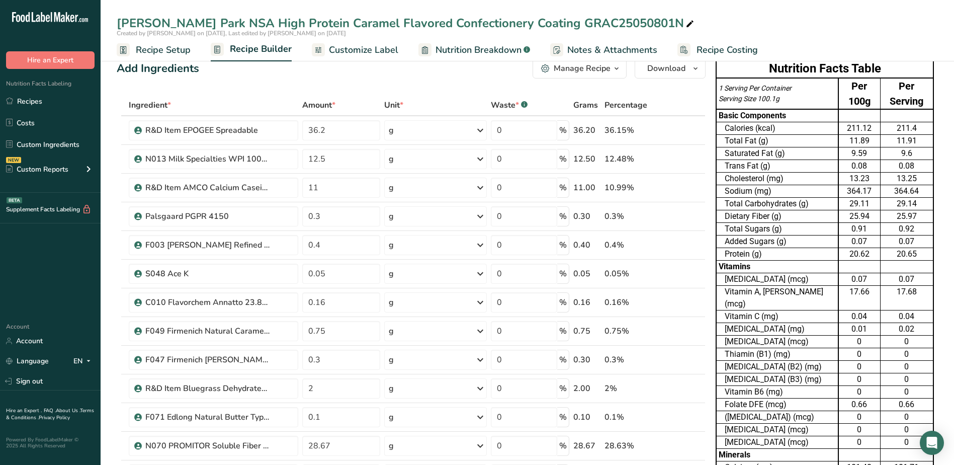
scroll to position [0, 0]
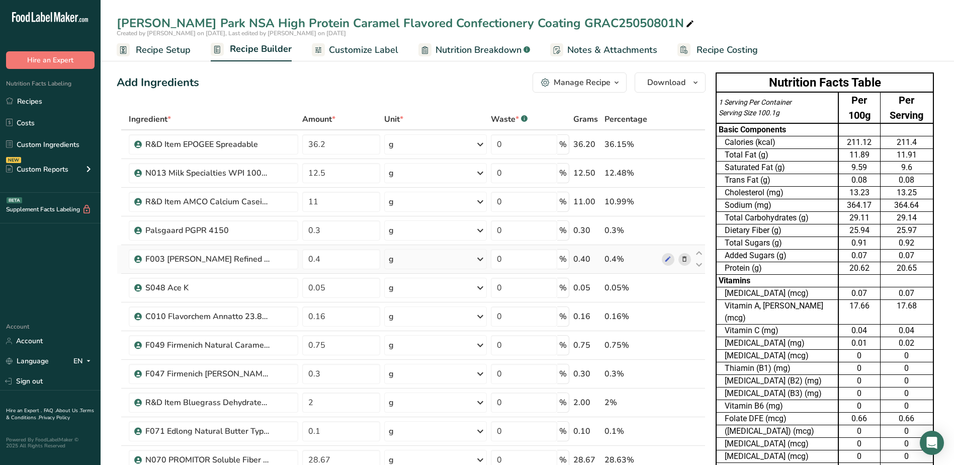
click at [682, 259] on icon at bounding box center [684, 259] width 7 height 11
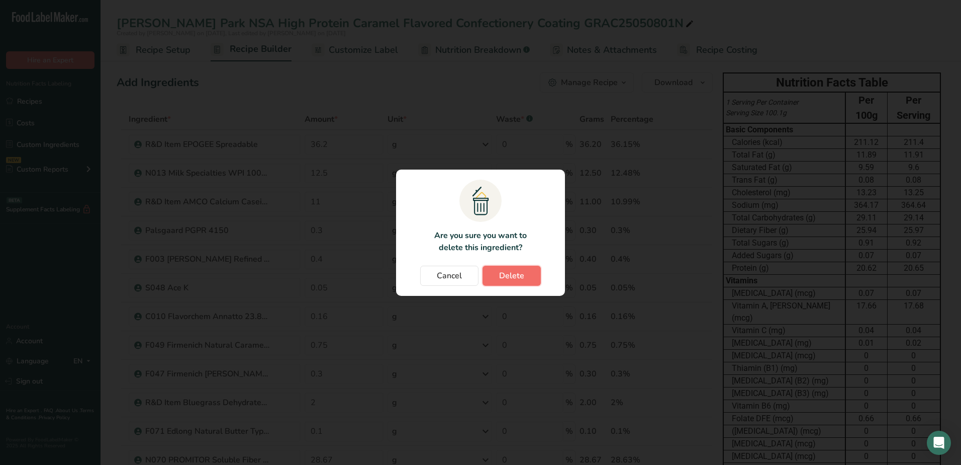
click at [511, 276] on span "Delete" at bounding box center [511, 275] width 25 height 12
type input "0.05"
type input "0.16"
type input "0.75"
type input "0.3"
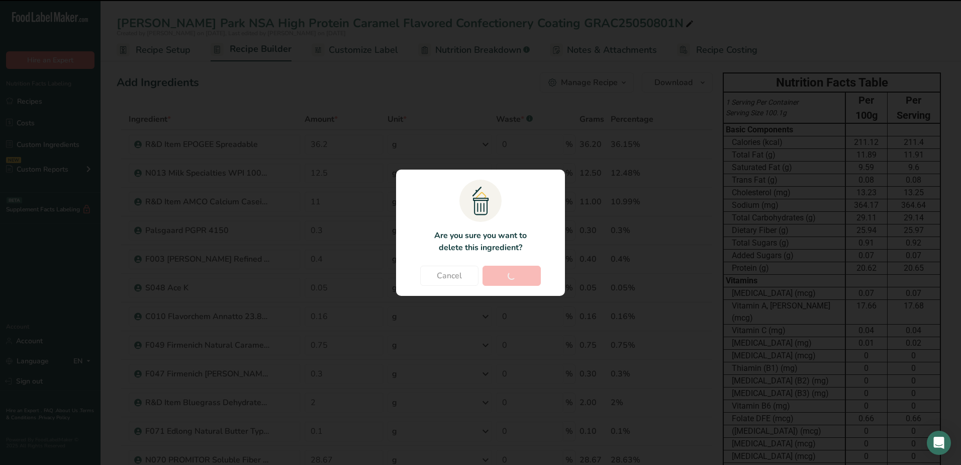
type input "2"
type input "0.1"
type input "28.67"
type input "6.6"
type input "0.4"
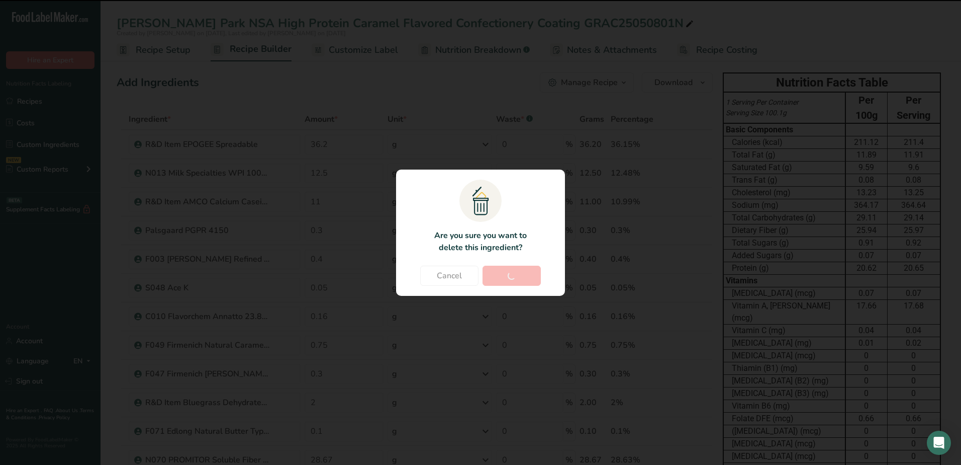
type input "0.3"
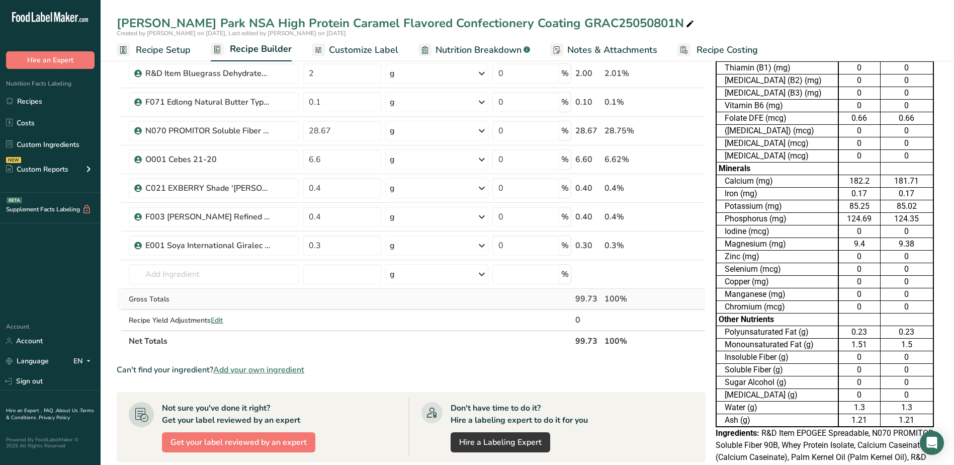
scroll to position [302, 0]
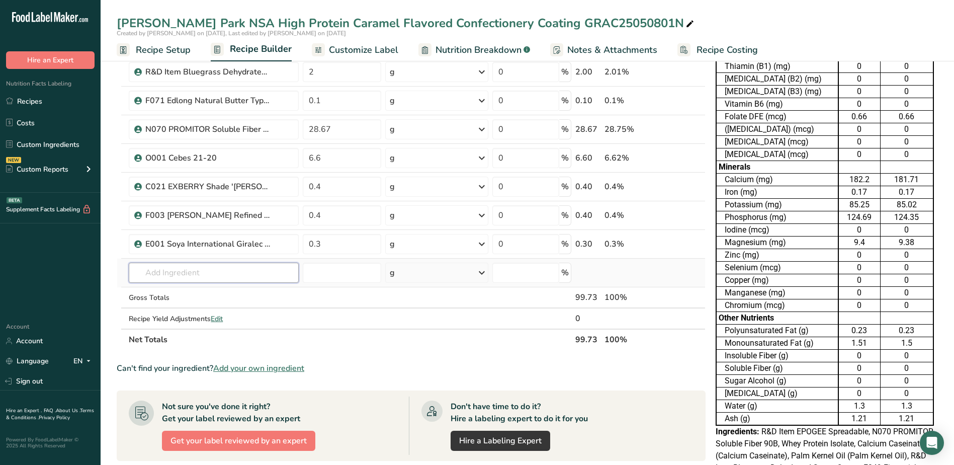
click at [227, 277] on input "text" at bounding box center [213, 272] width 169 height 20
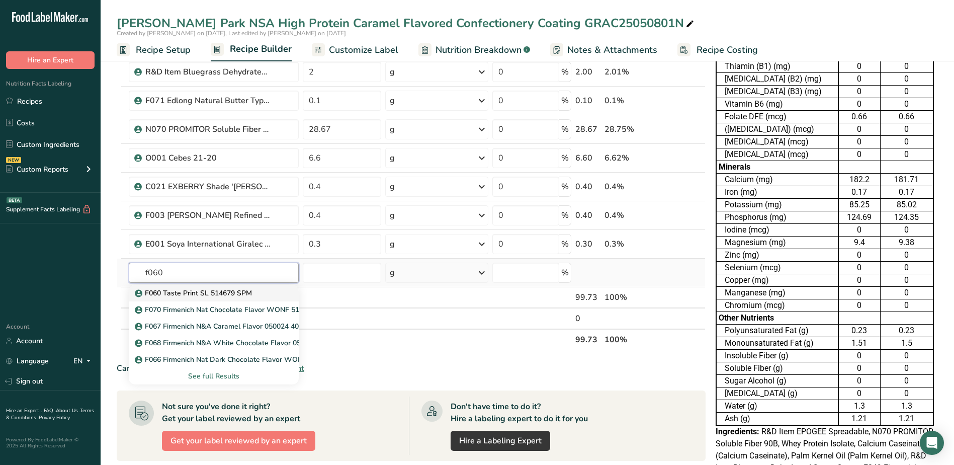
type input "f060"
click at [237, 293] on p "F060 Taste Print SL 514679 SPM" at bounding box center [194, 293] width 115 height 11
type input "F060 Taste Print SL 514679 SPM"
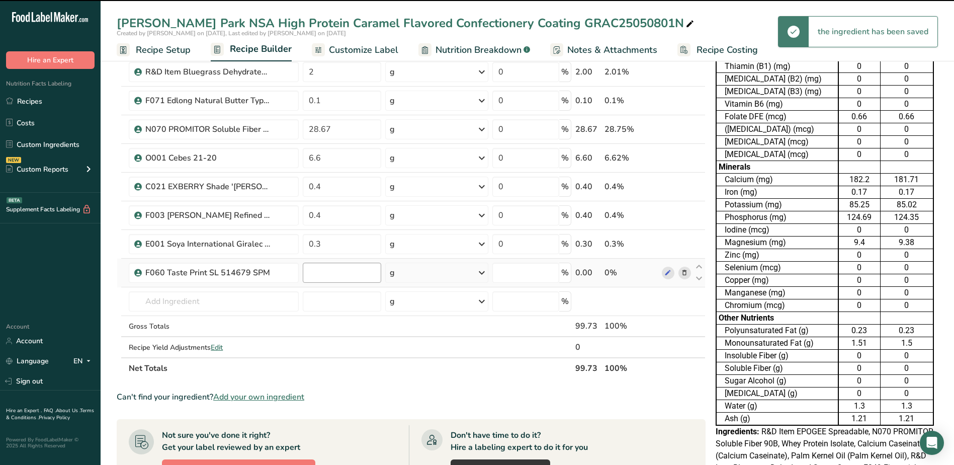
type input "0"
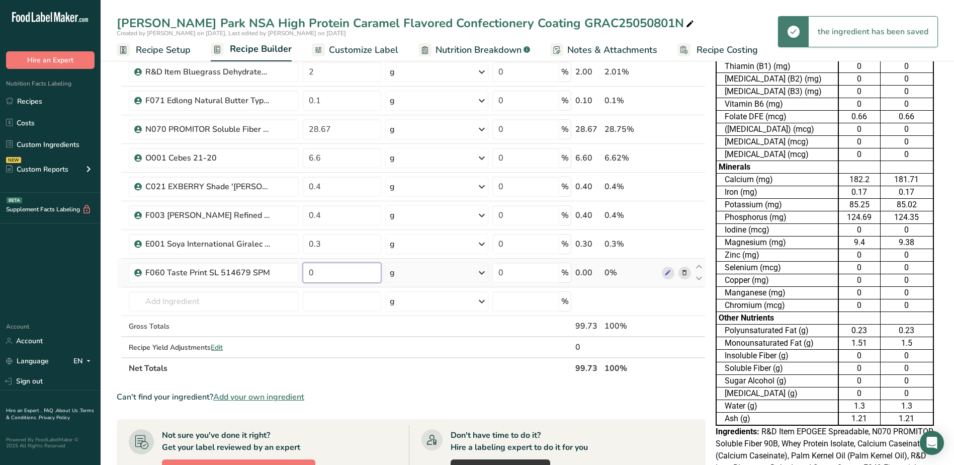
click at [335, 273] on input "0" at bounding box center [342, 272] width 78 height 20
type input "0.07"
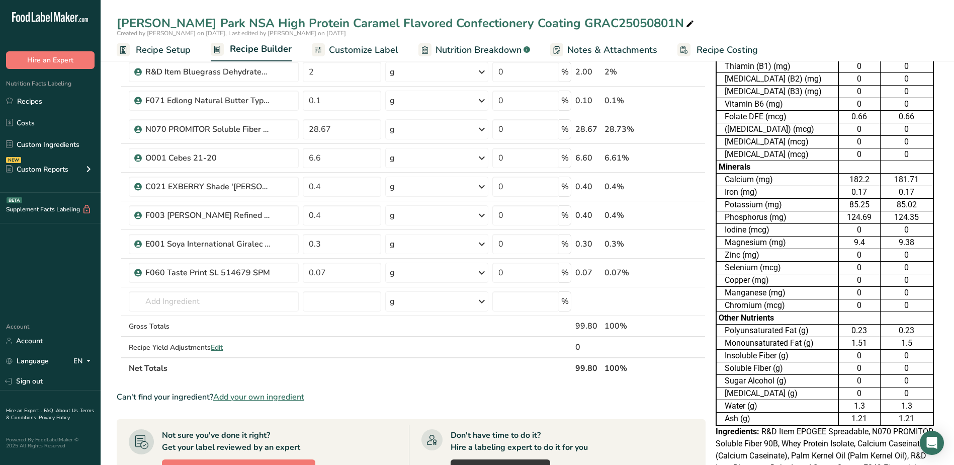
click at [436, 367] on div "Ingredient * Amount * Unit * Waste * .a-a{fill:#347362;}.b-a{fill:#fff;} Grams …" at bounding box center [411, 93] width 589 height 572
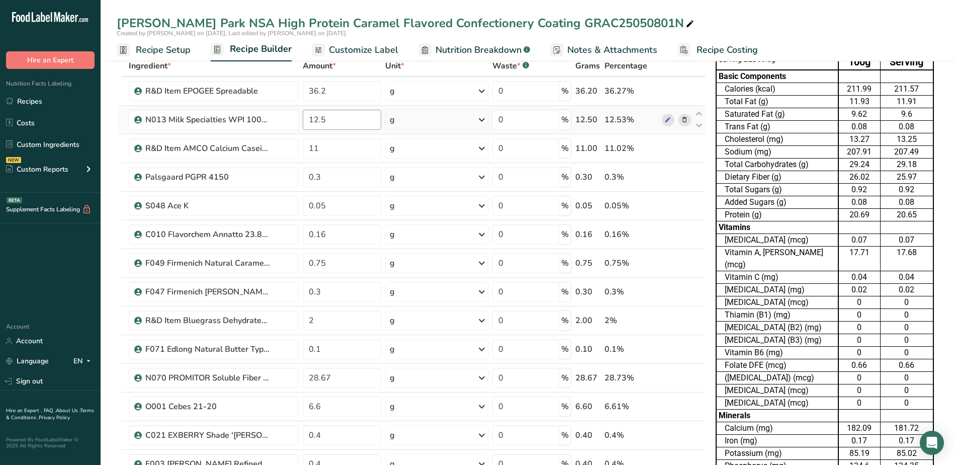
scroll to position [0, 0]
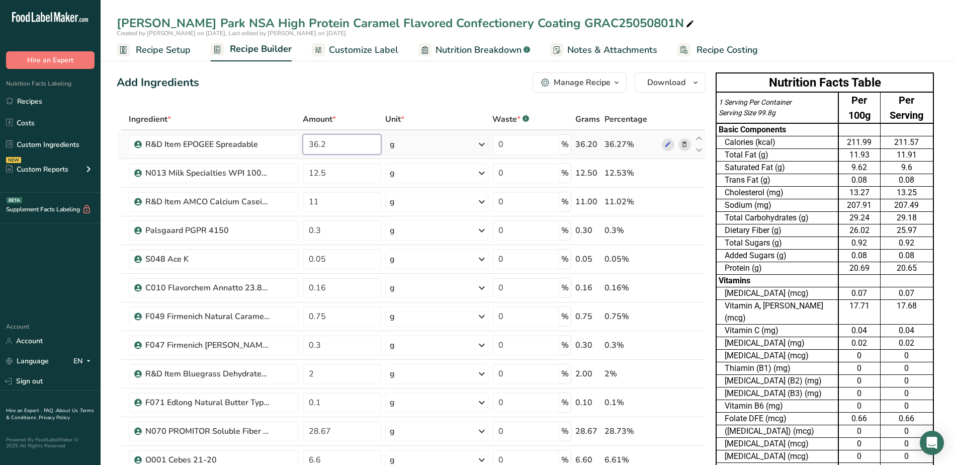
click at [332, 147] on input "36.2" at bounding box center [342, 144] width 78 height 20
type input "36.40"
click at [476, 92] on div "Add Ingredients Manage Recipe Delete Recipe Duplicate Recipe Scale Recipe Save …" at bounding box center [411, 82] width 589 height 20
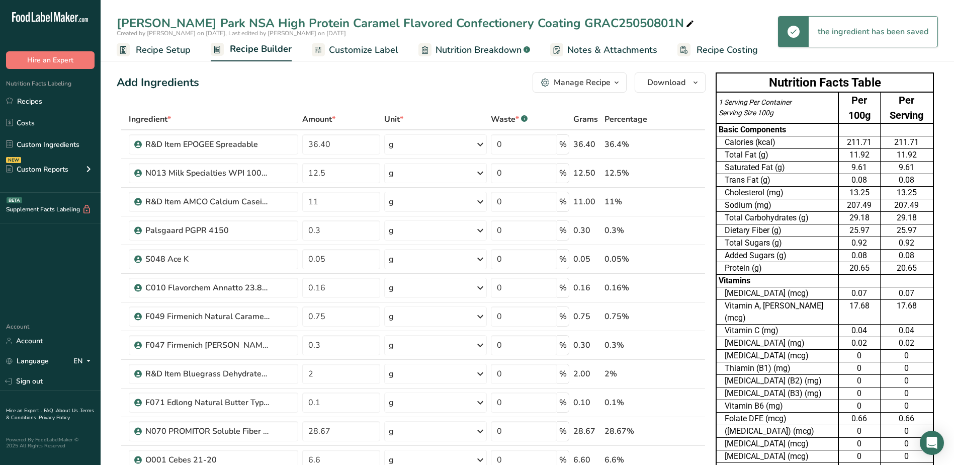
click at [482, 39] on link "Nutrition Breakdown .a-a{fill:#347362;}.b-a{fill:#fff;}" at bounding box center [474, 50] width 112 height 23
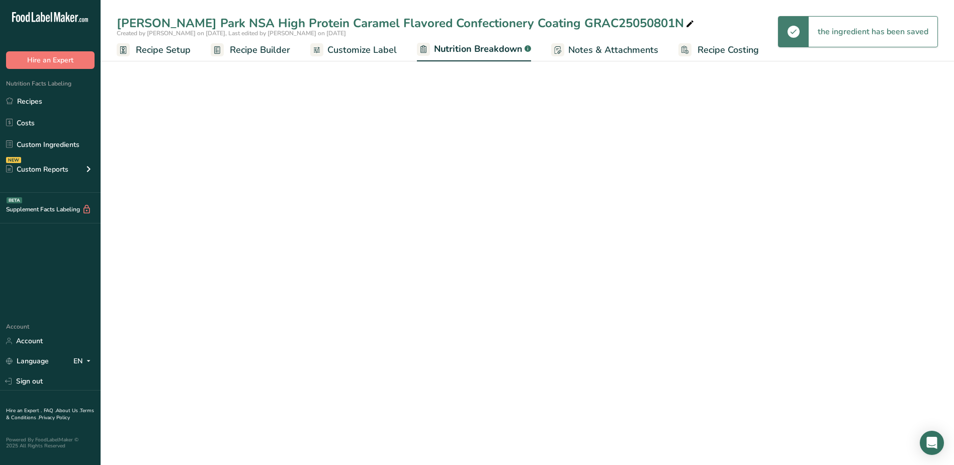
select select "Calories"
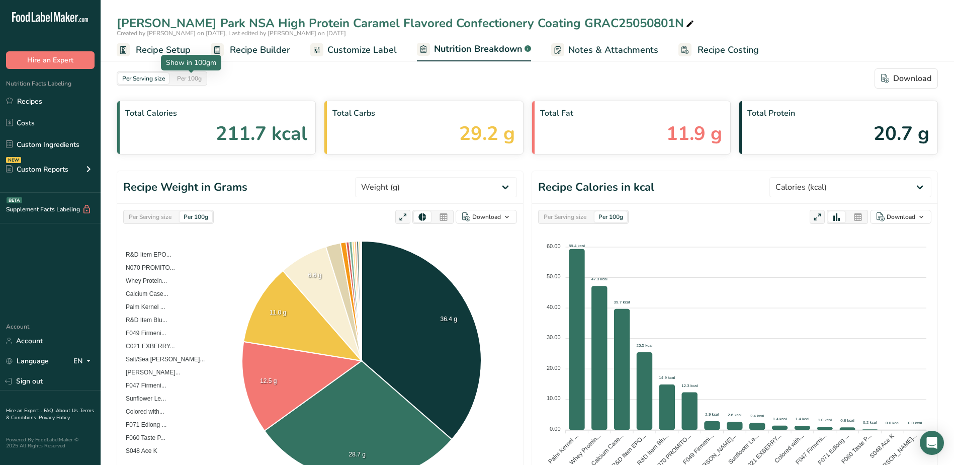
click at [198, 77] on div "Per 100g" at bounding box center [189, 78] width 33 height 11
click at [370, 51] on span "Customize Label" at bounding box center [361, 50] width 69 height 14
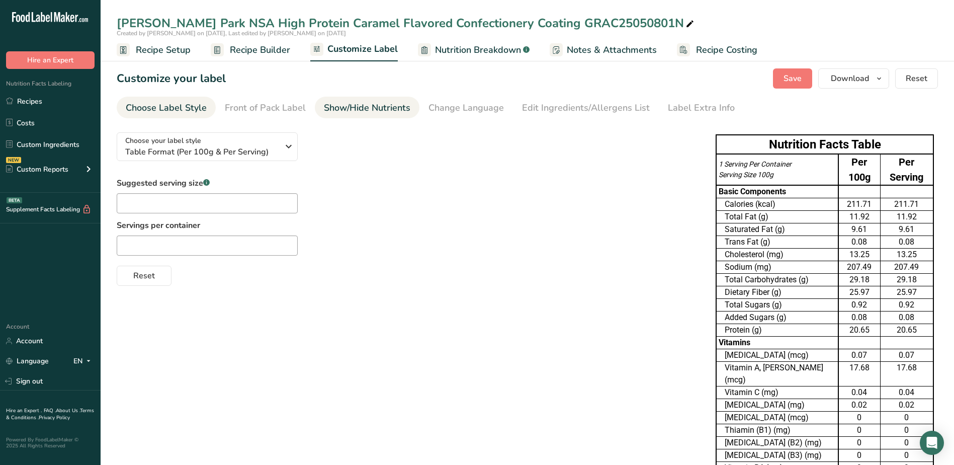
click at [361, 101] on div "Show/Hide Nutrients" at bounding box center [367, 108] width 86 height 14
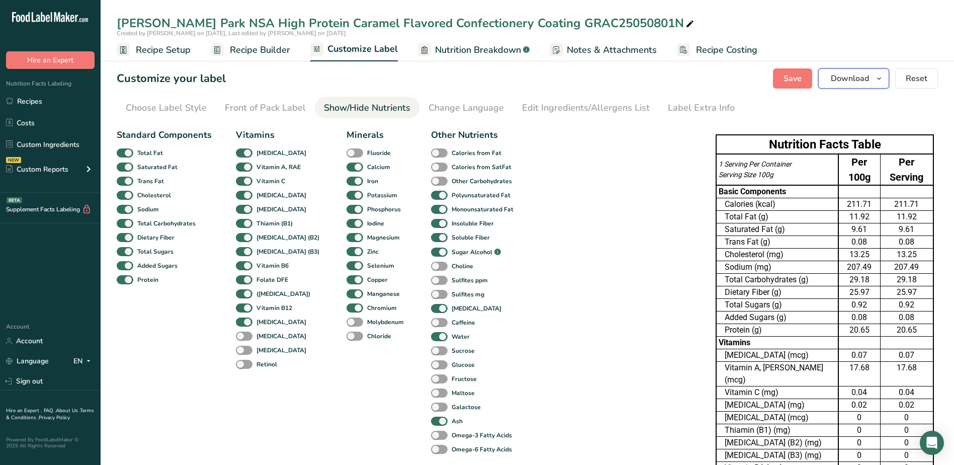
click at [885, 83] on span "button" at bounding box center [879, 78] width 12 height 12
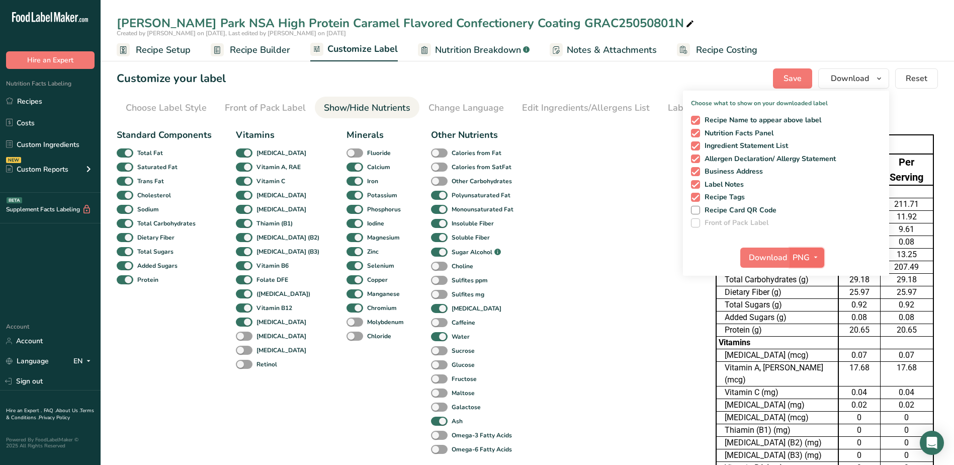
click at [813, 254] on icon "button" at bounding box center [815, 257] width 8 height 13
click at [808, 343] on link "XLSX" at bounding box center [808, 344] width 32 height 17
checkbox input "false"
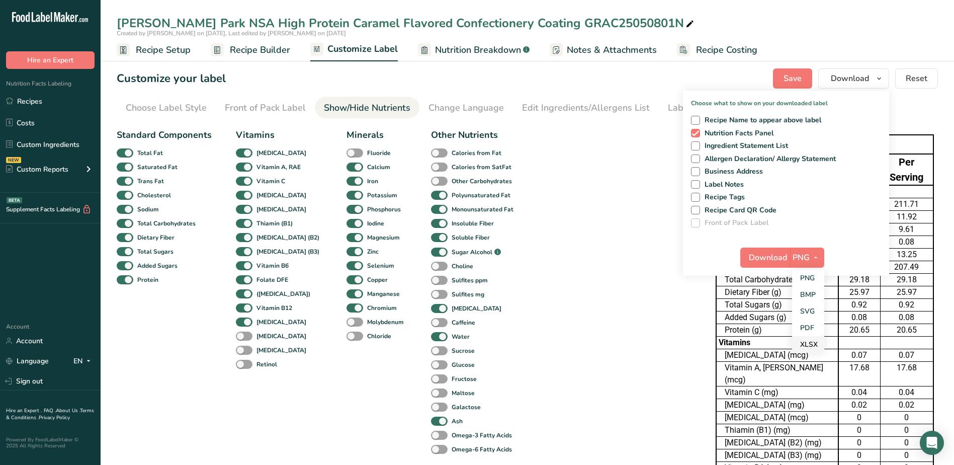
checkbox input "false"
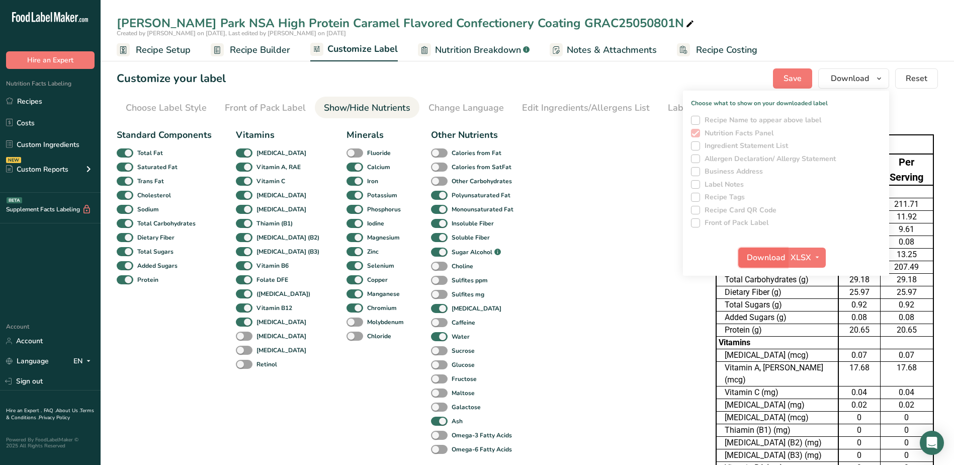
click at [778, 259] on span "Download" at bounding box center [766, 257] width 38 height 12
